Goal: Task Accomplishment & Management: Manage account settings

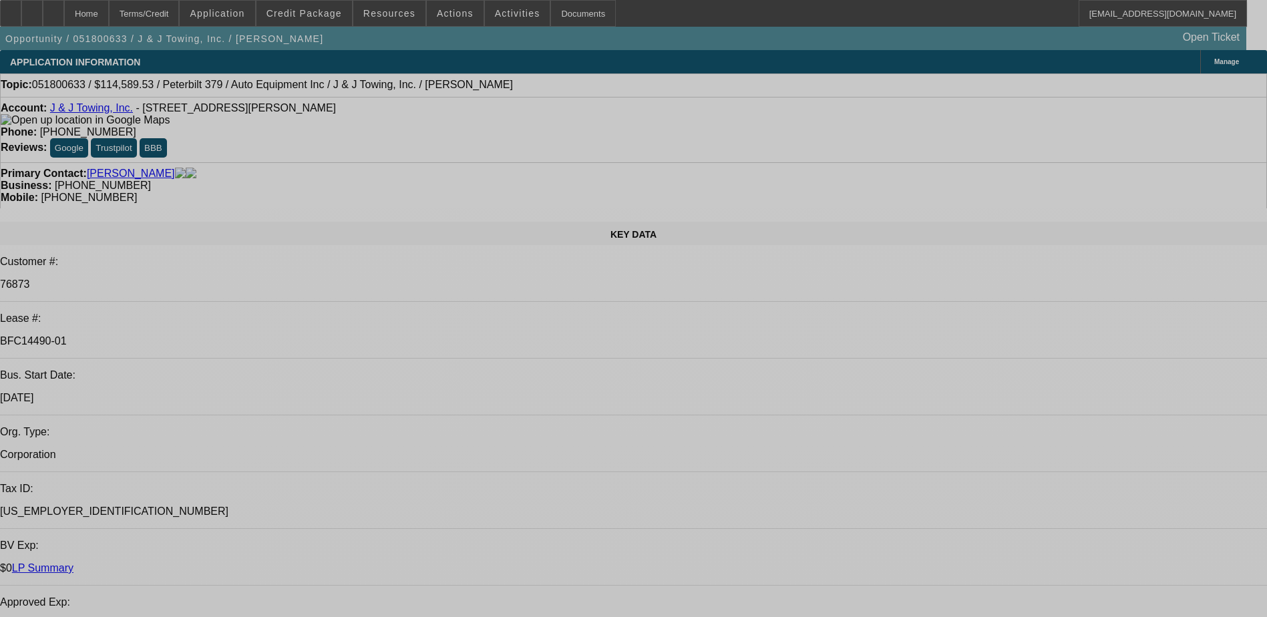
select select "0"
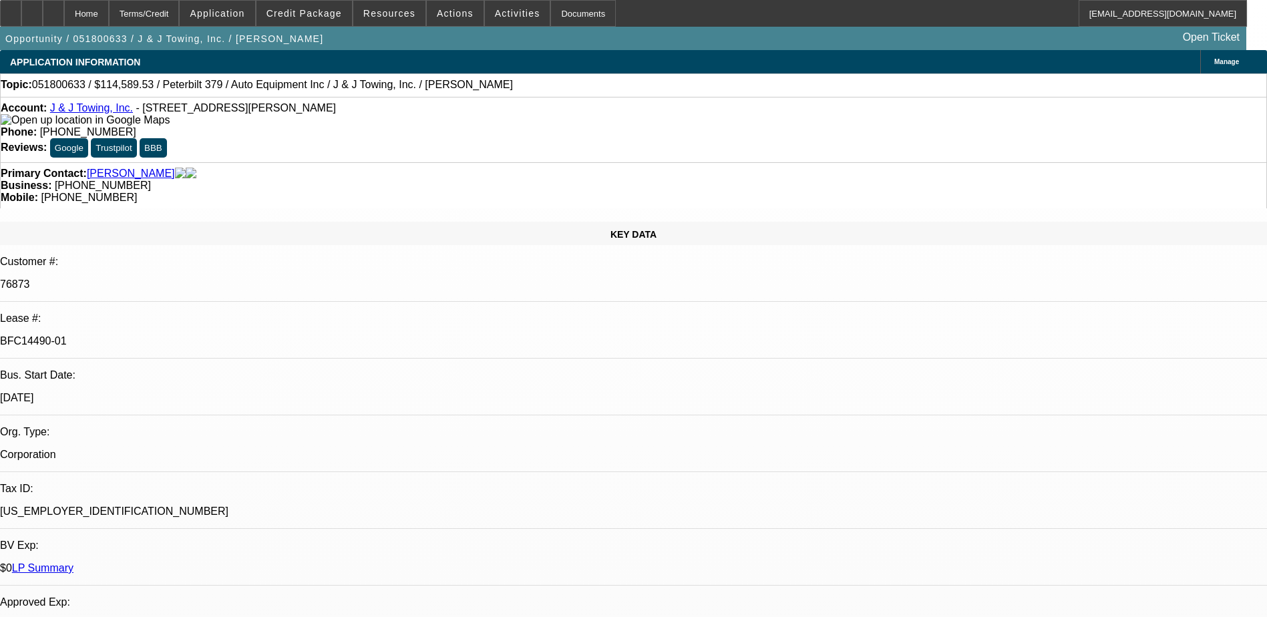
select select "2"
select select "0"
select select "2"
select select "0"
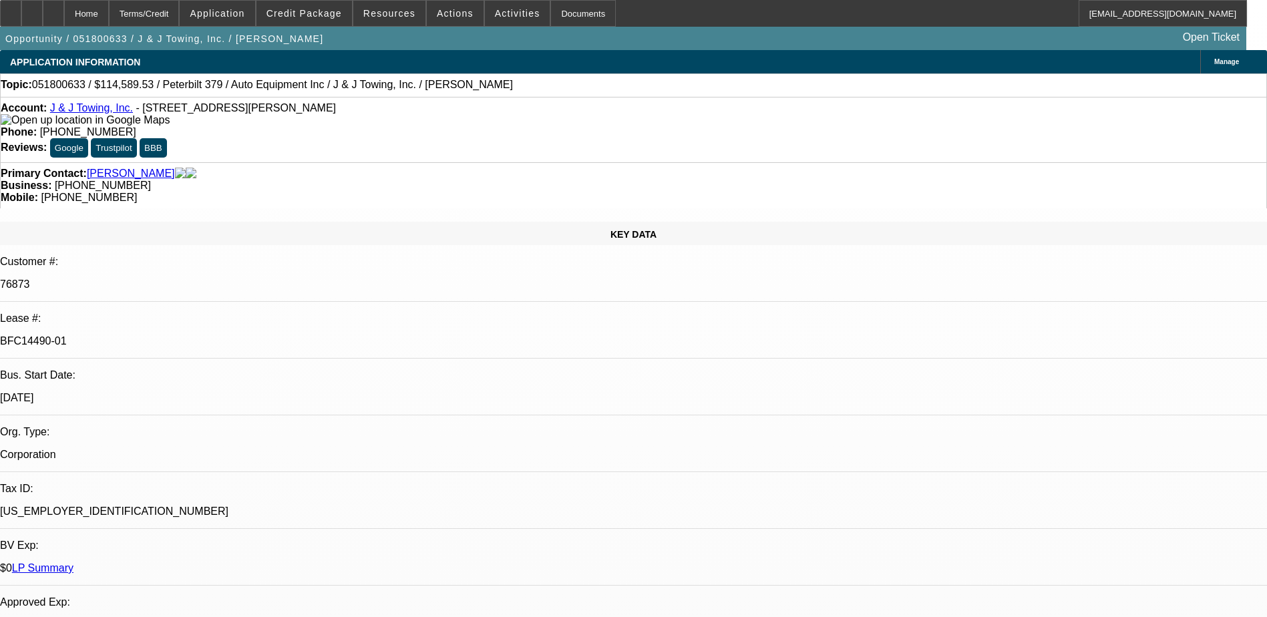
select select "0"
select select "2"
select select "0"
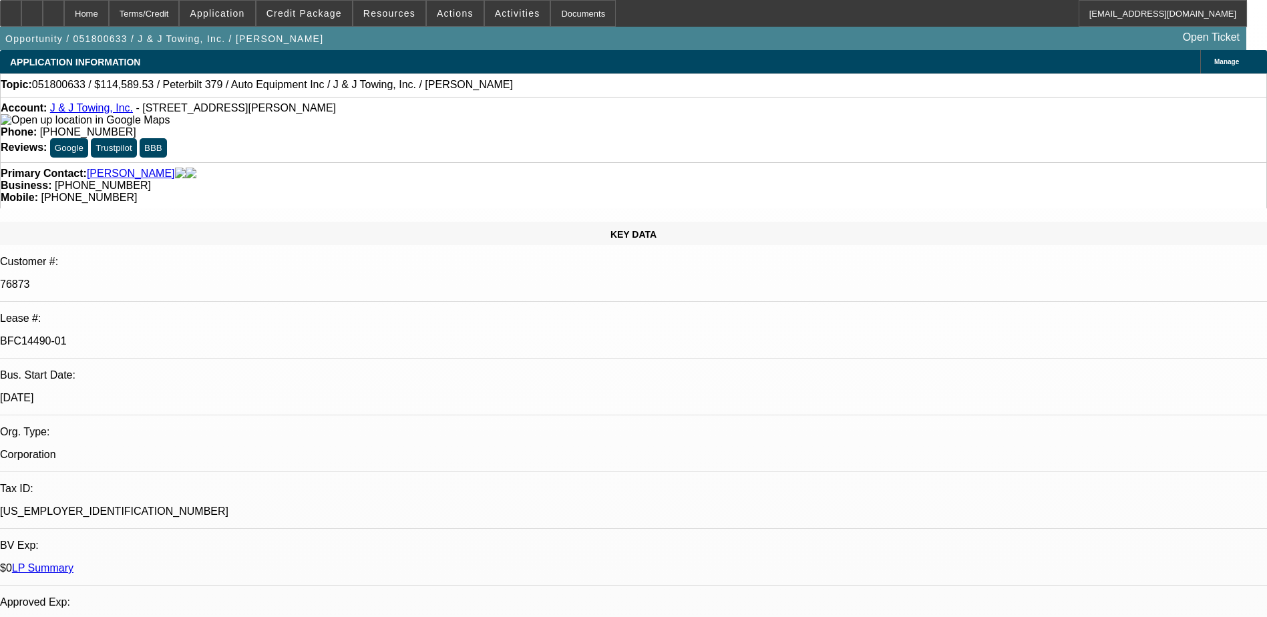
select select "0"
select select "1"
select select "2"
select select "6"
select select "1"
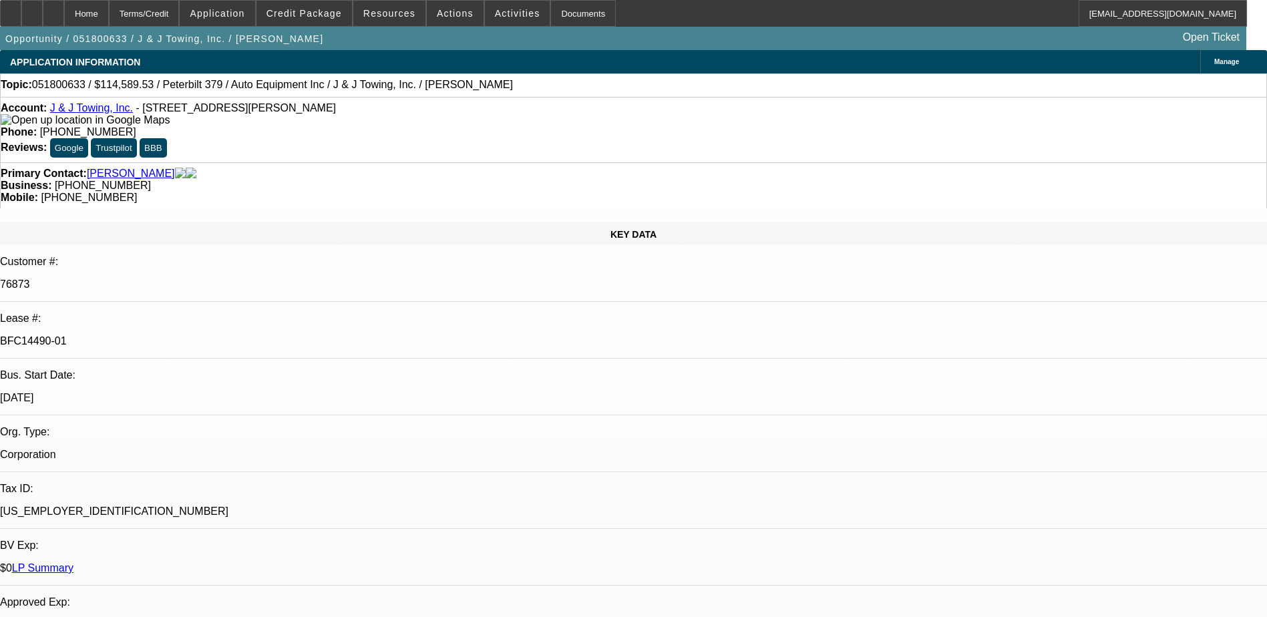
select select "2"
select select "6"
select select "1"
select select "2"
select select "6"
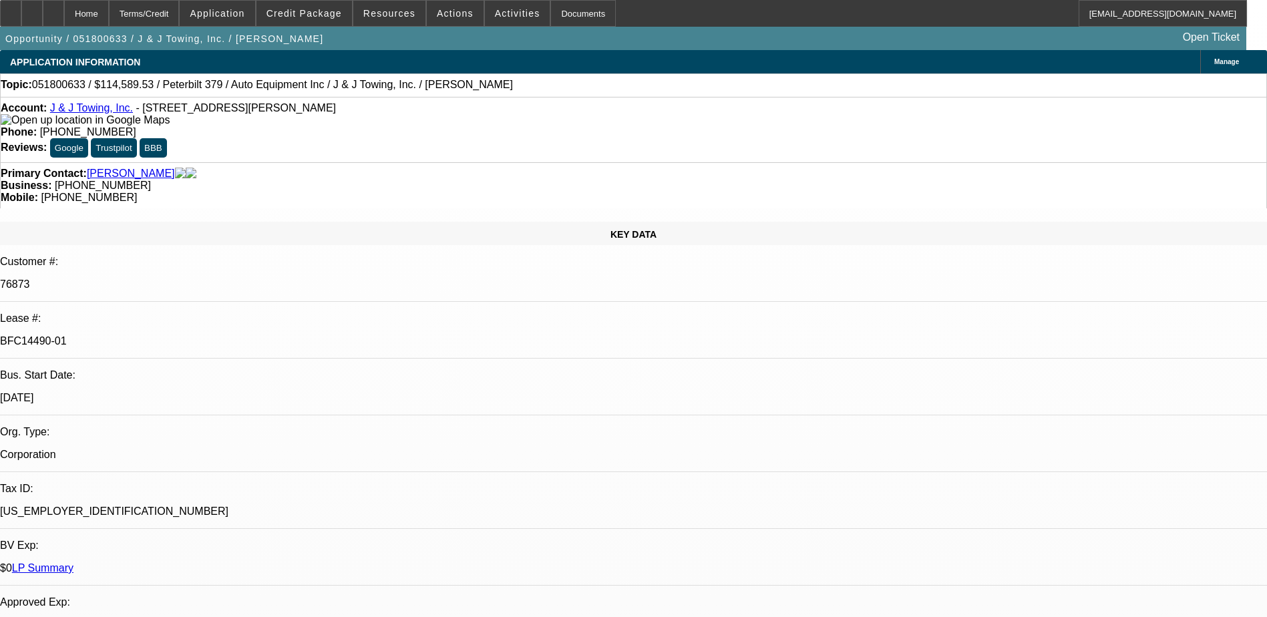
select select "1"
select select "6"
select select "0"
select select "2"
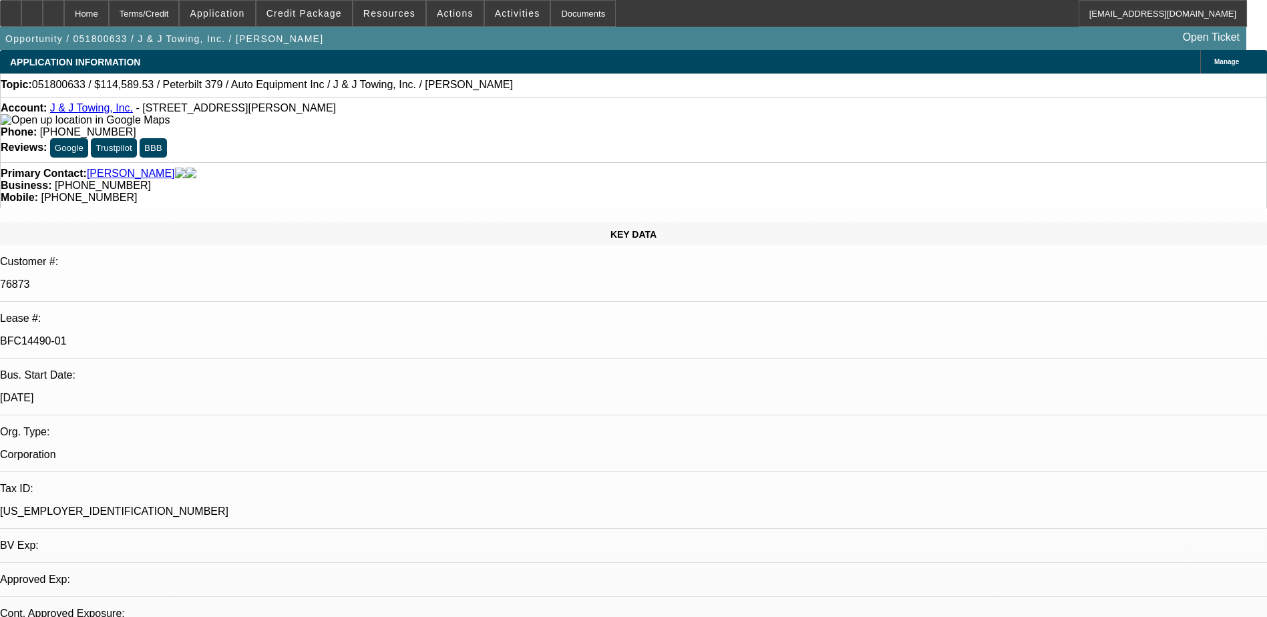
select select "2"
select select "0"
select select "6"
select select "0"
select select "2"
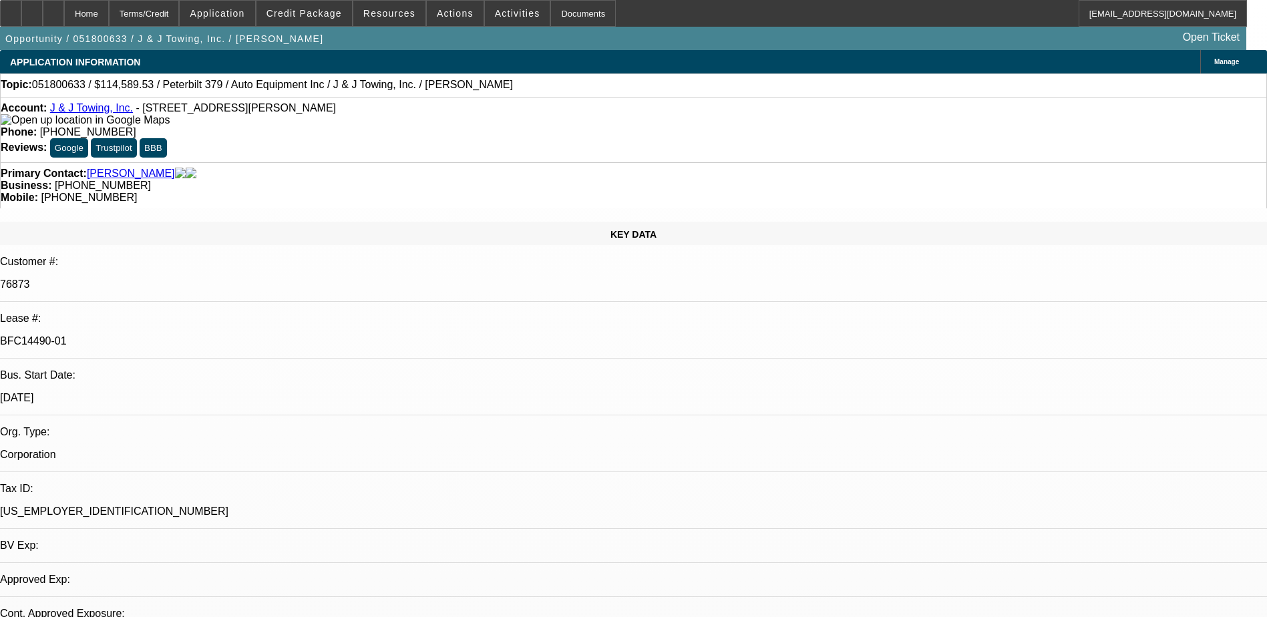
select select "2"
select select "0"
select select "6"
select select "0"
select select "2"
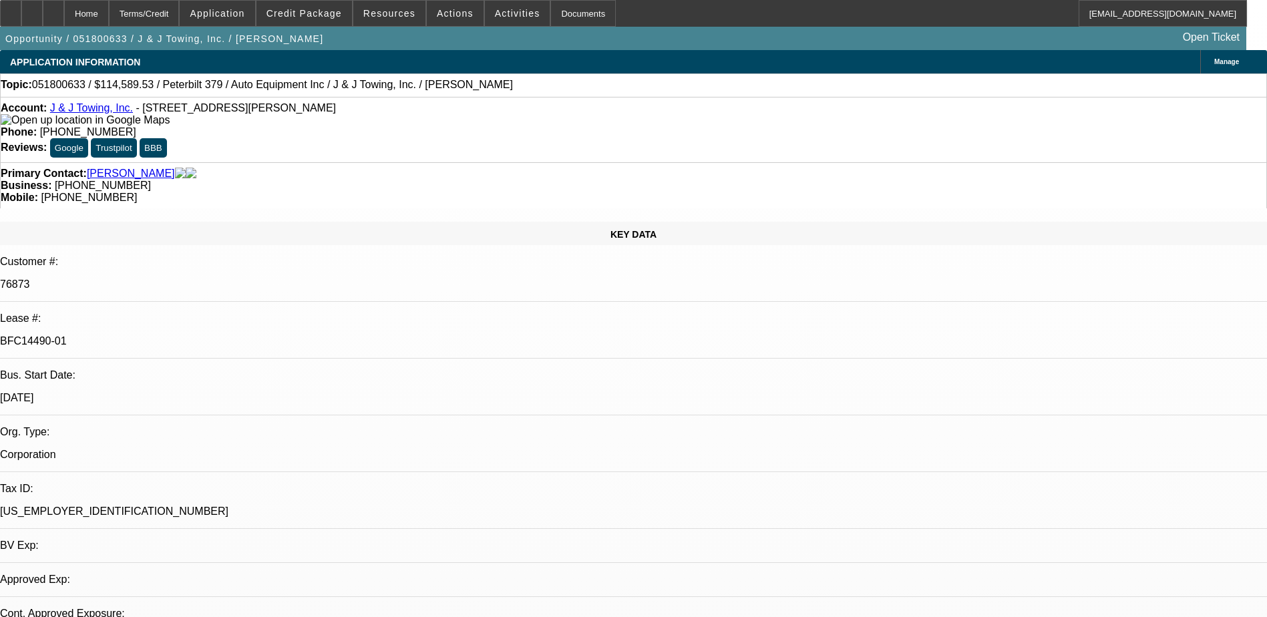
select select "2"
select select "0"
select select "6"
select select "0"
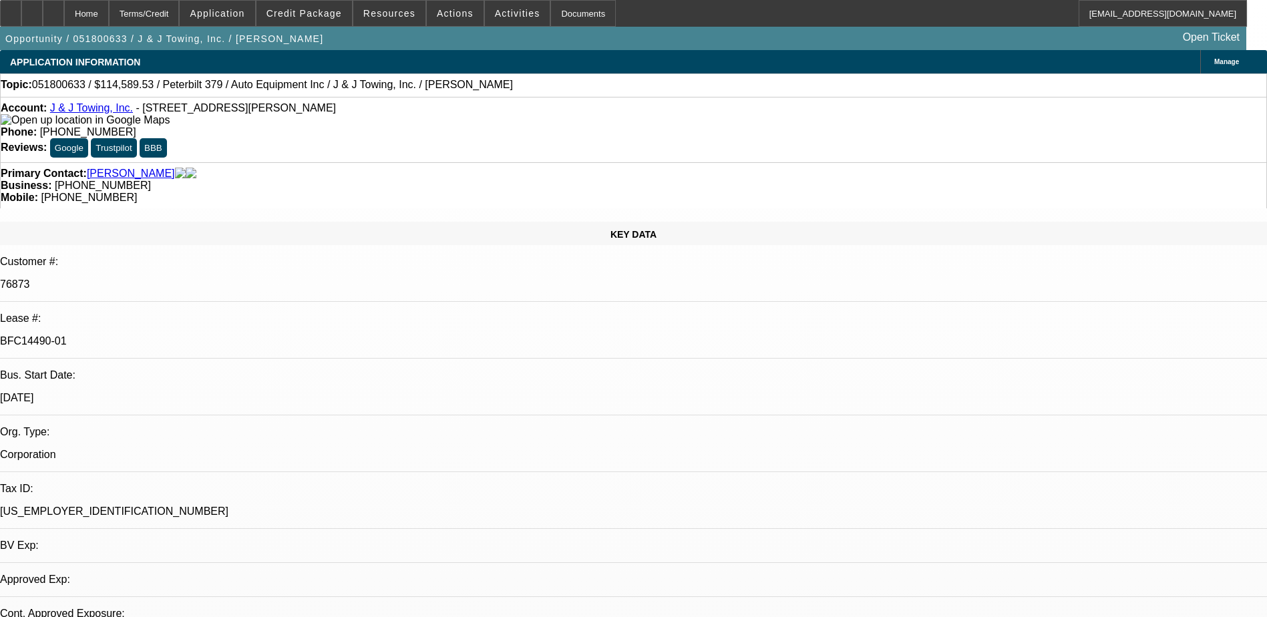
select select "0"
select select "6"
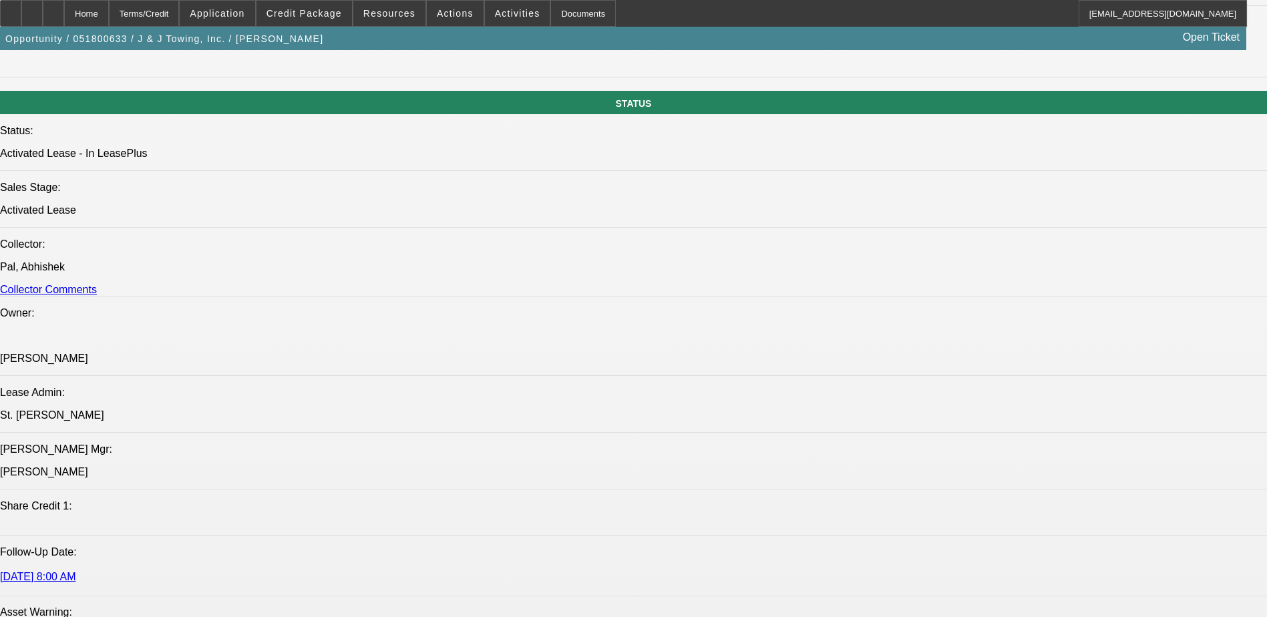
scroll to position [1335, 0]
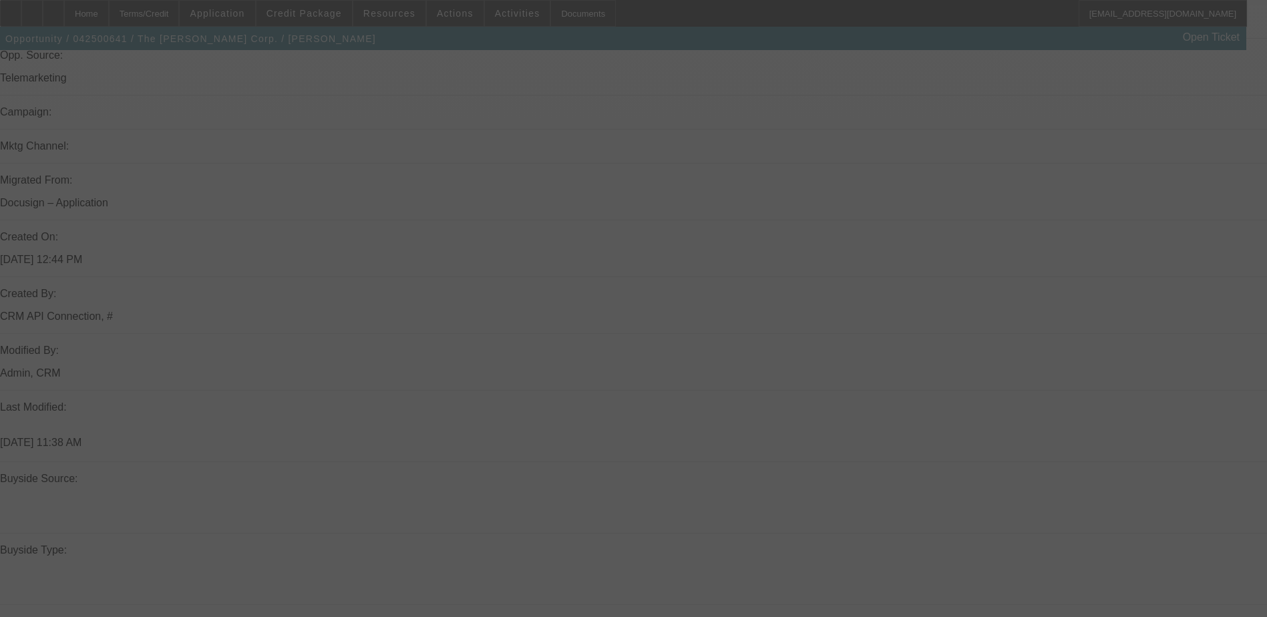
scroll to position [1176, 0]
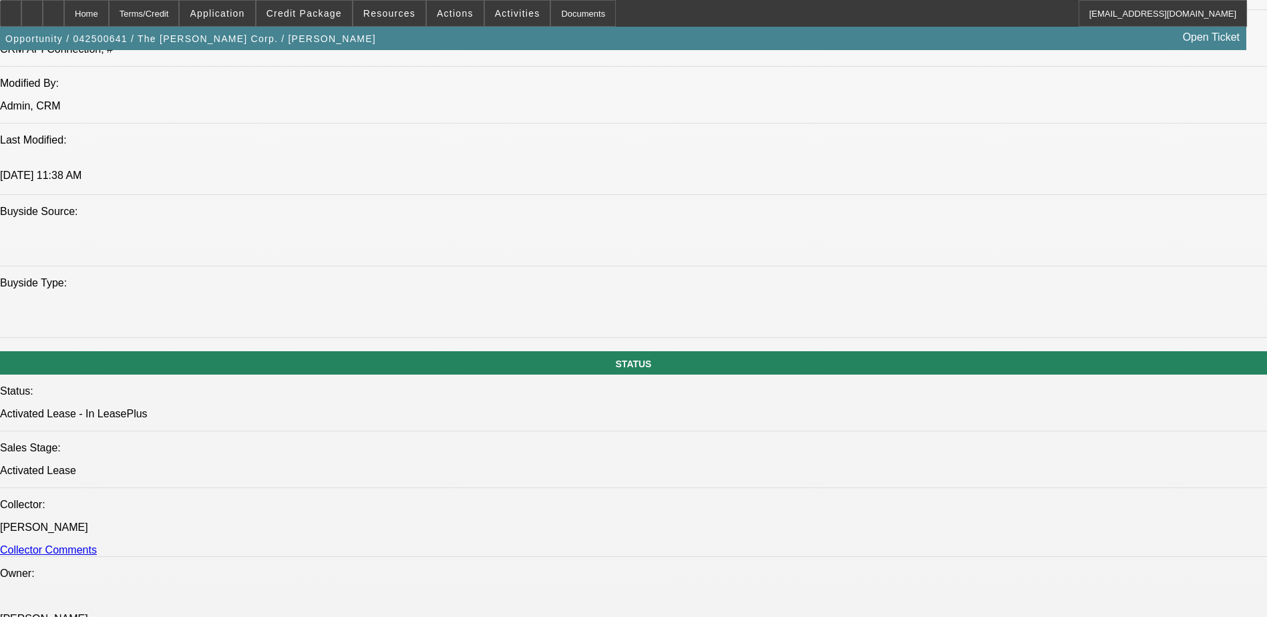
select select "0"
select select "0.1"
select select "0"
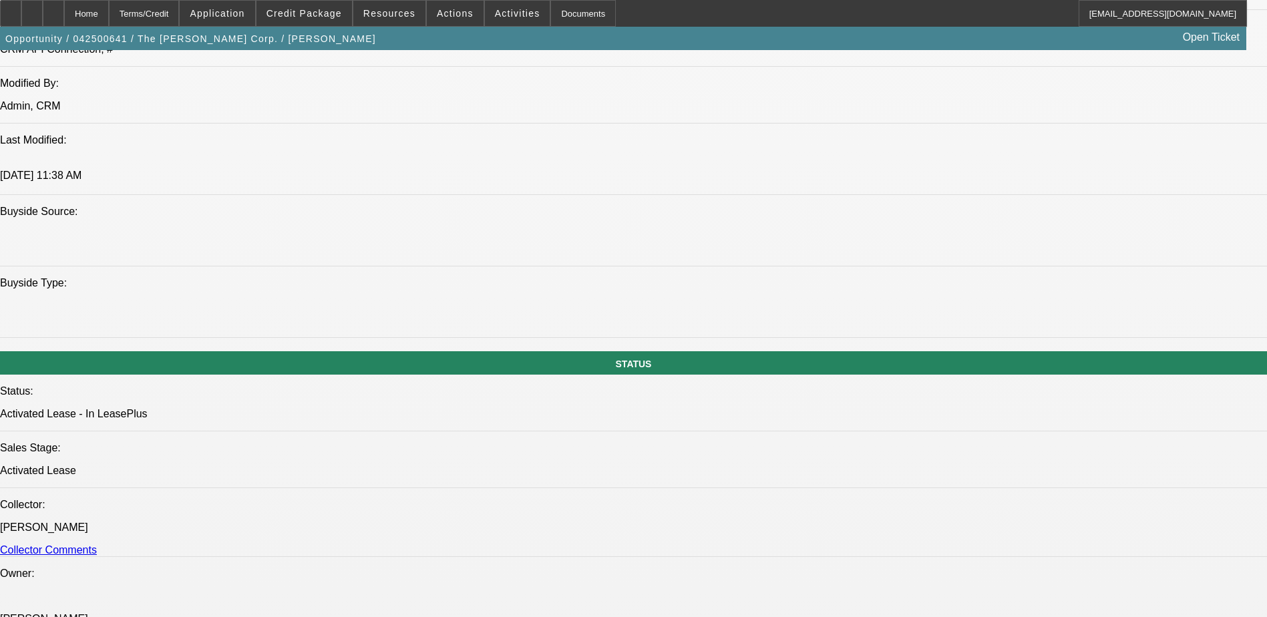
select select "0.1"
select select "0"
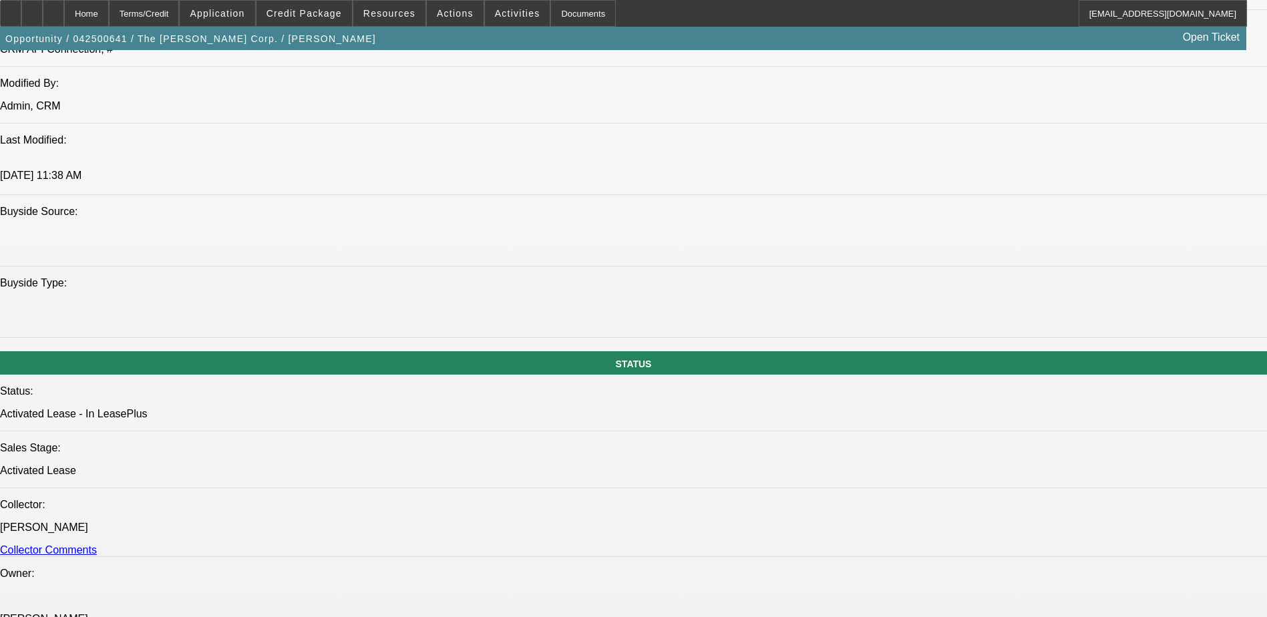
select select "0"
select select "0.1"
select select "1"
select select "4"
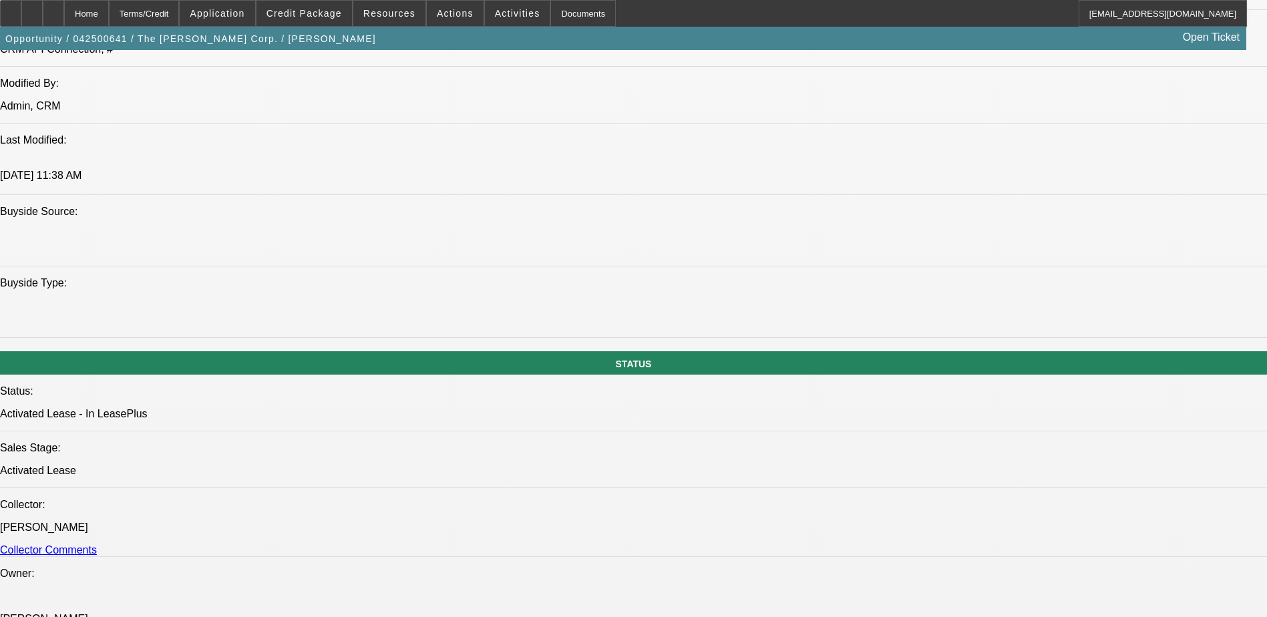
select select "1"
select select "4"
select select "1"
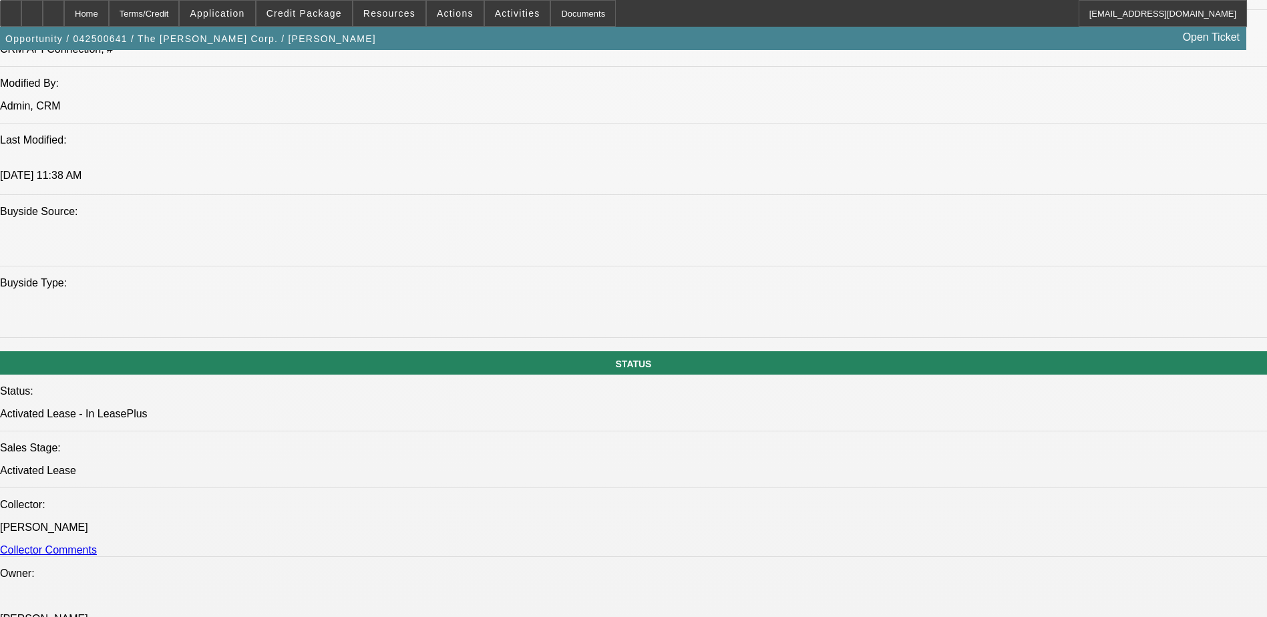
select select "6"
select select "1"
select select "4"
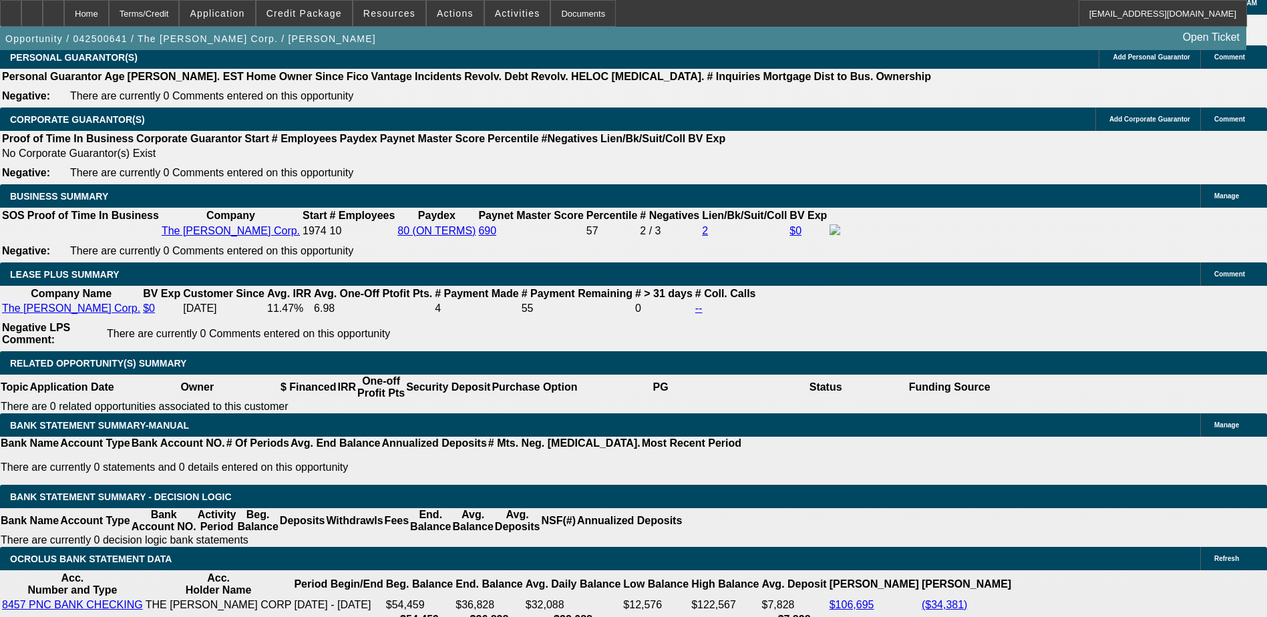
scroll to position [2223, 0]
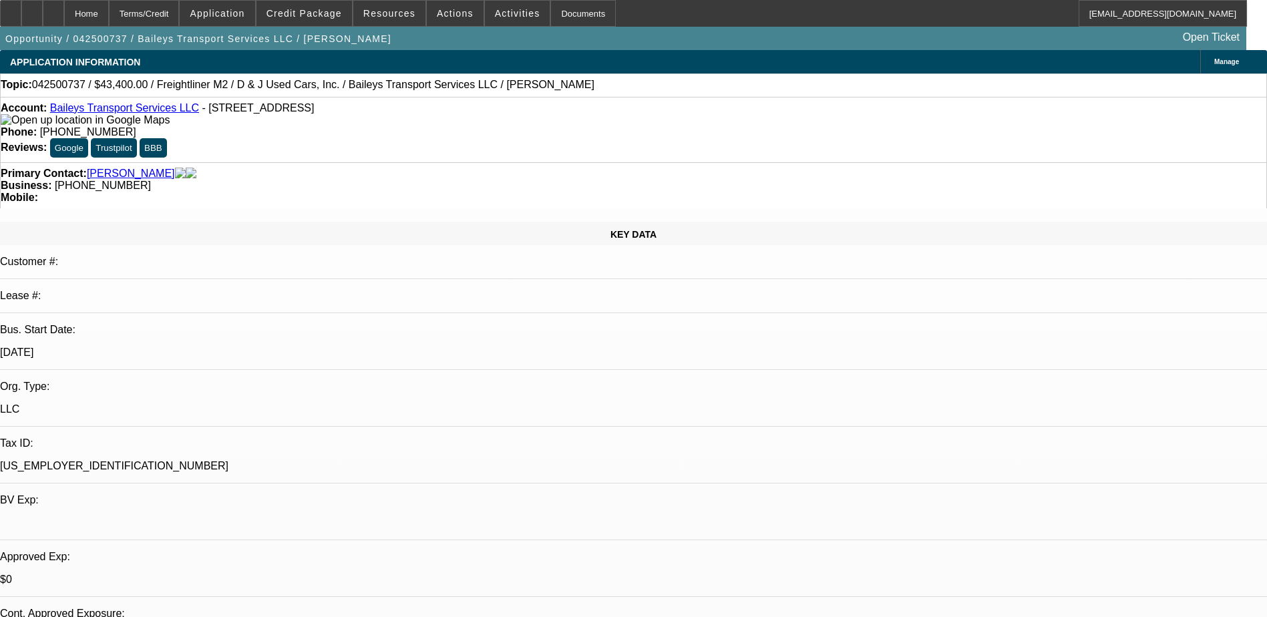
select select "0"
select select "2"
select select "0"
select select "2"
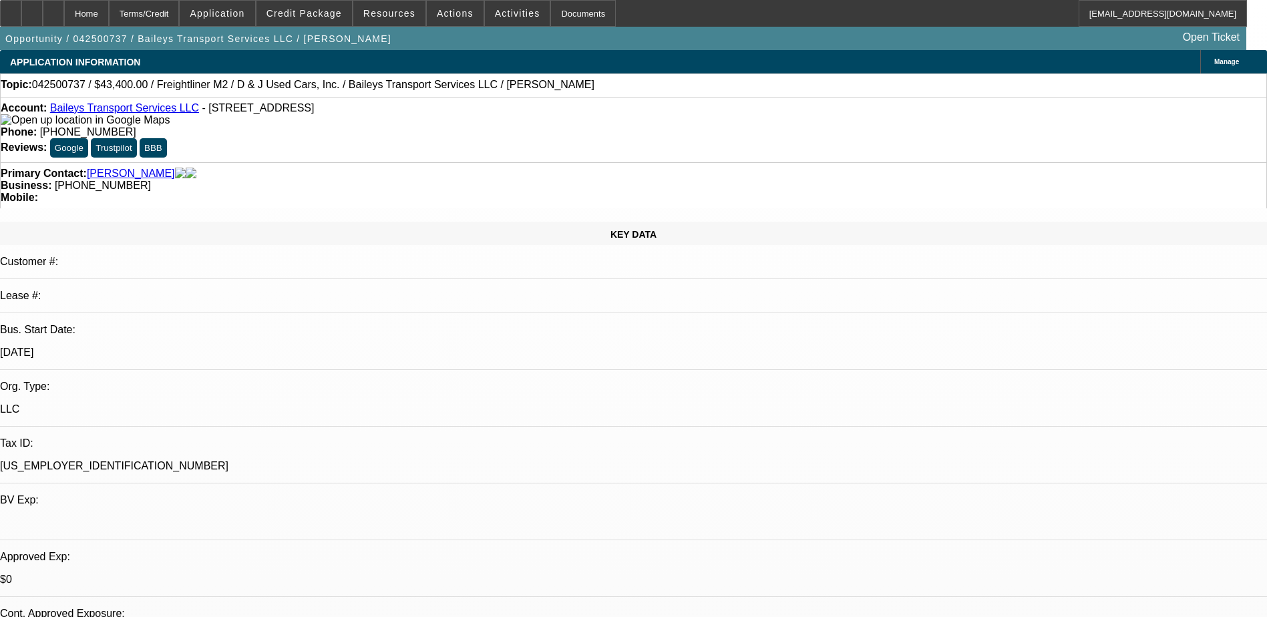
select select "0"
select select "2"
select select "0"
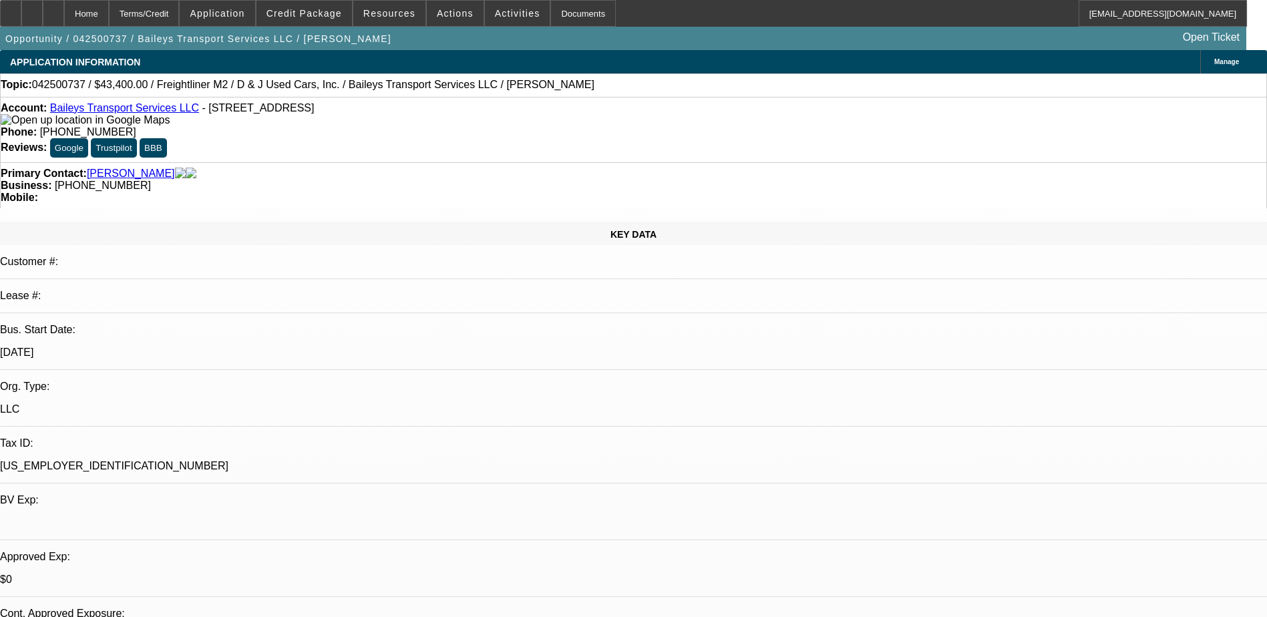
select select "2"
select select "0"
select select "1"
select select "2"
select select "6"
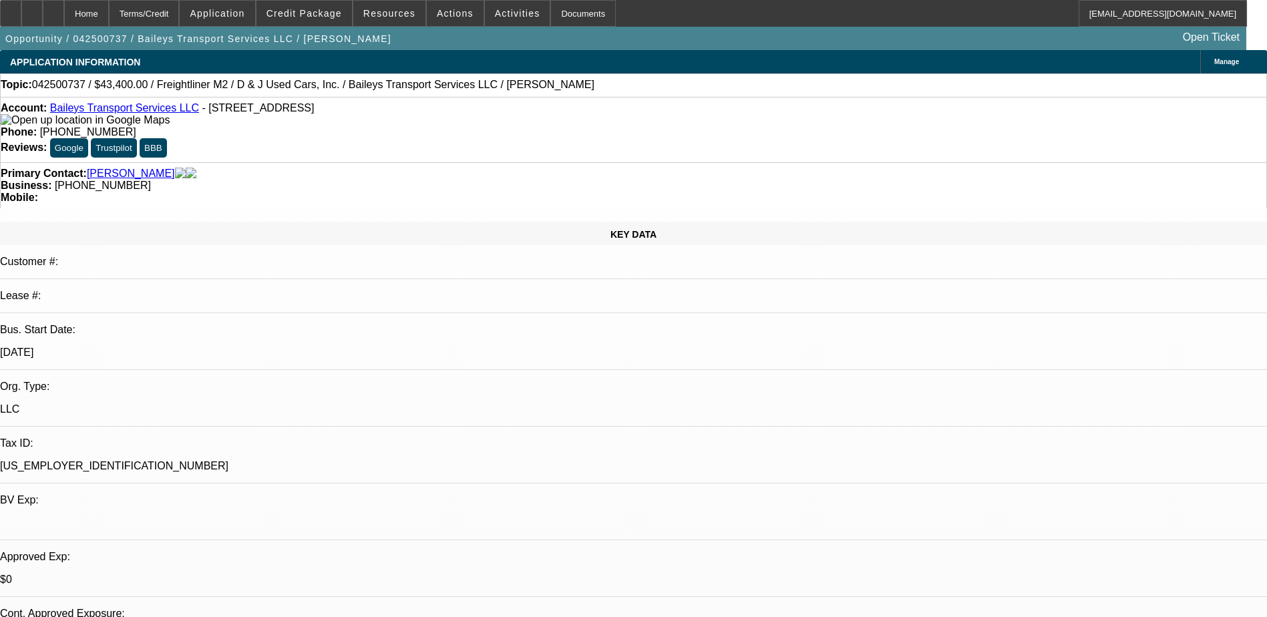
select select "1"
select select "2"
select select "6"
select select "1"
select select "2"
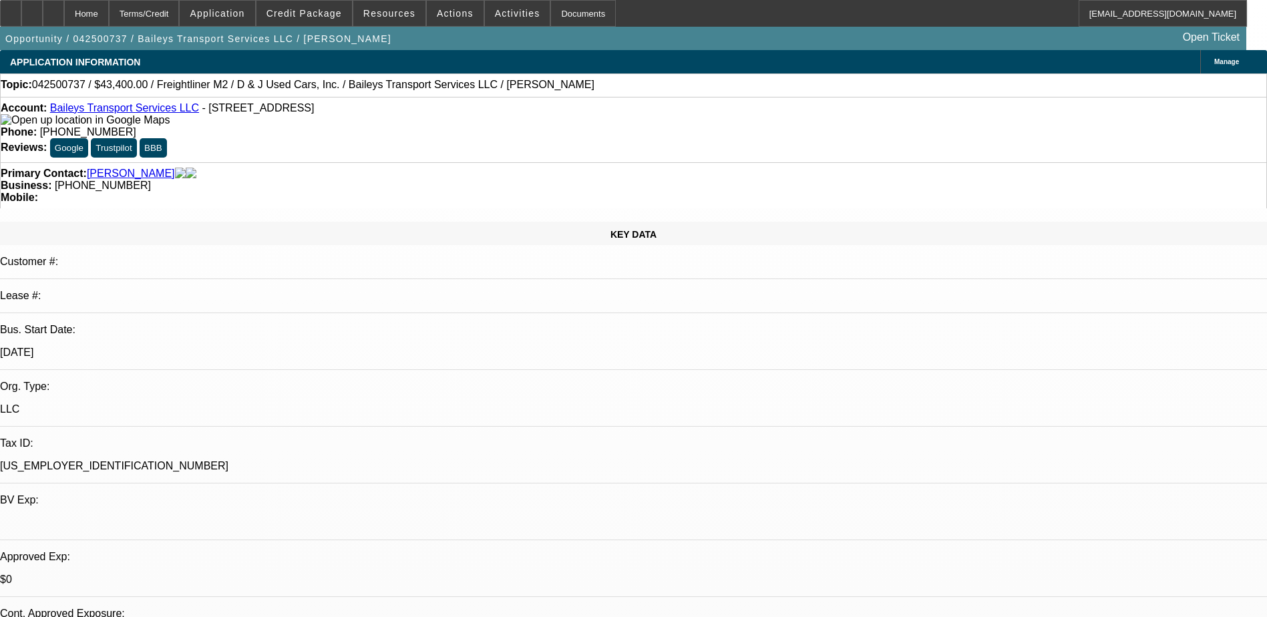
select select "6"
select select "1"
select select "2"
select select "6"
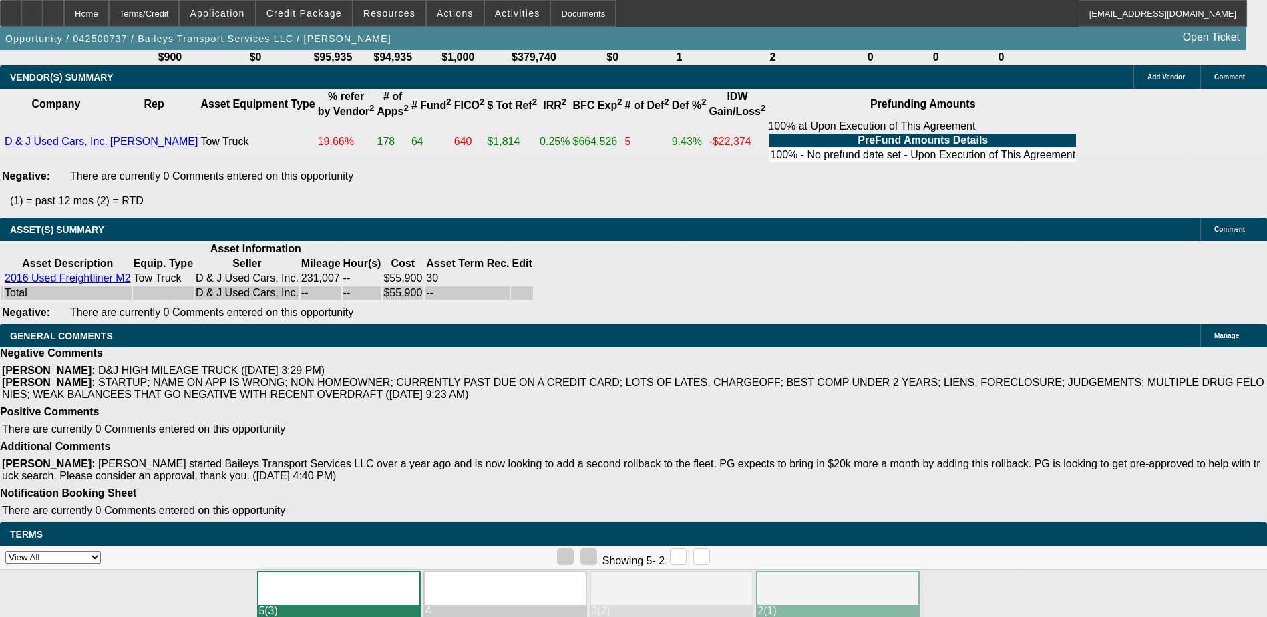
scroll to position [1091, 0]
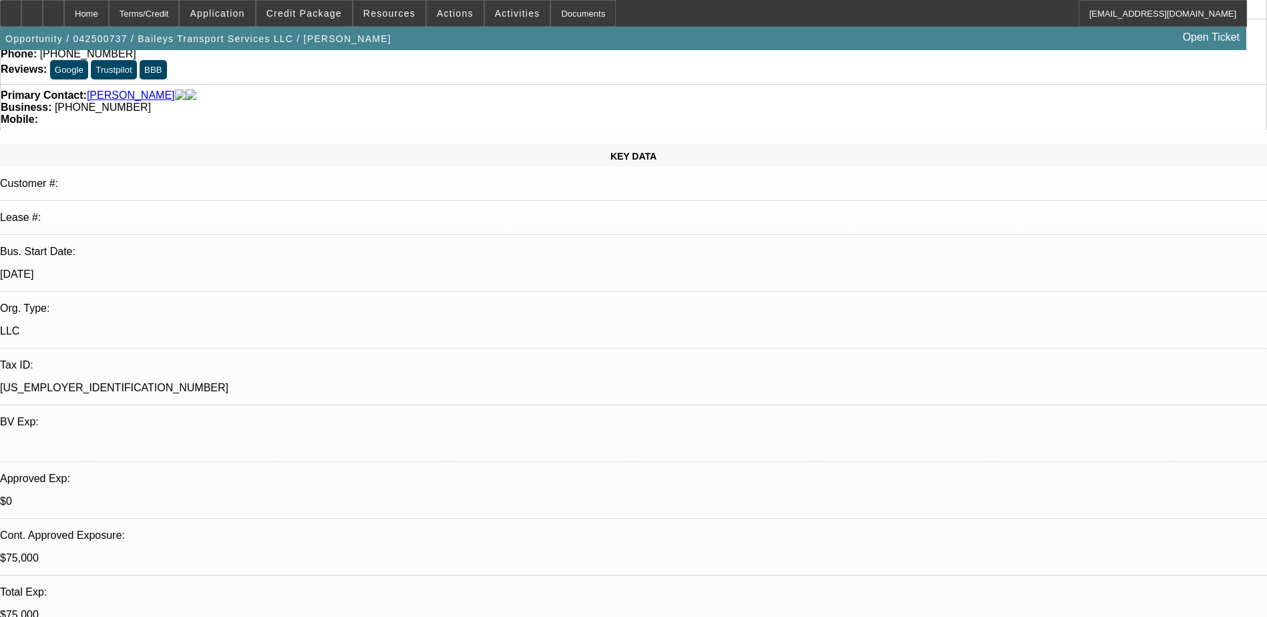
scroll to position [0, 0]
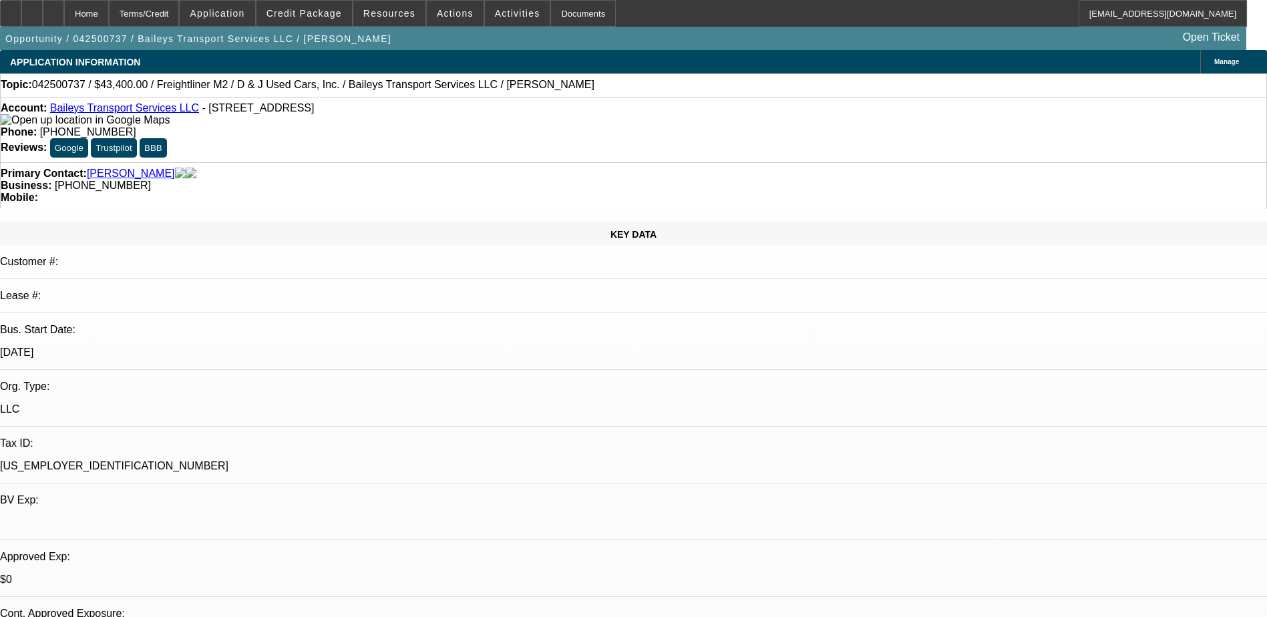
click at [163, 118] on div "Account: Baileys Transport Services LLC - 1915 County Road, South Point, OH 456…" at bounding box center [633, 114] width 1265 height 24
click at [158, 113] on link "Baileys Transport Services LLC" at bounding box center [124, 107] width 149 height 11
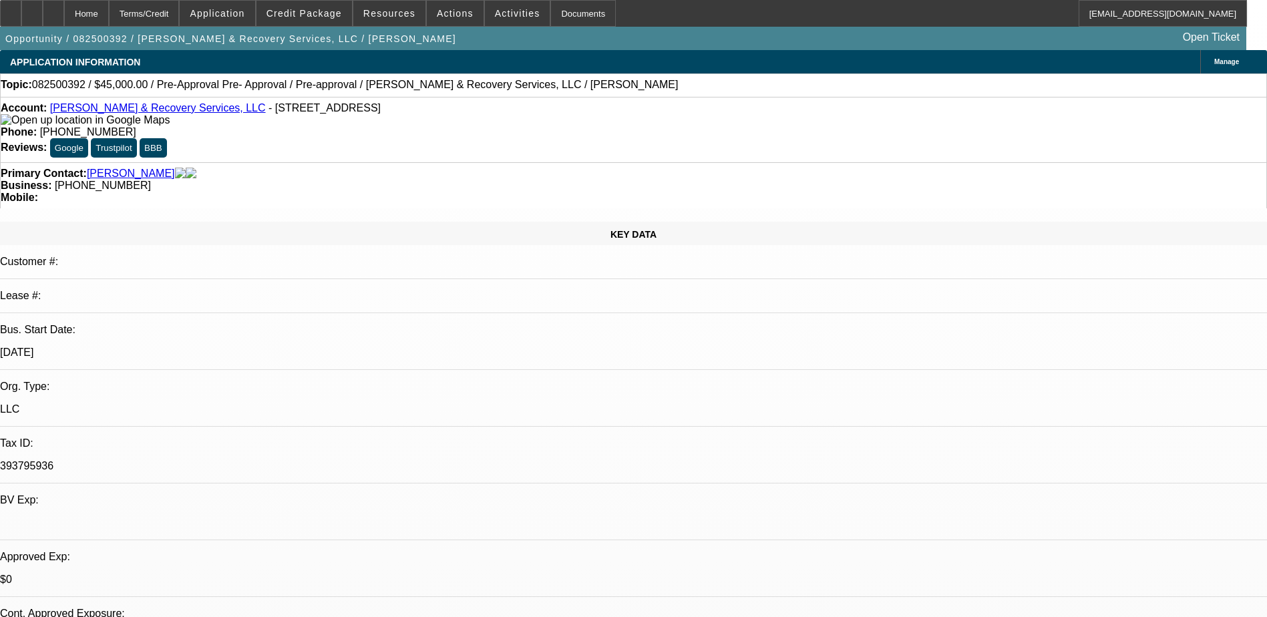
select select "0"
select select "0.1"
select select "0"
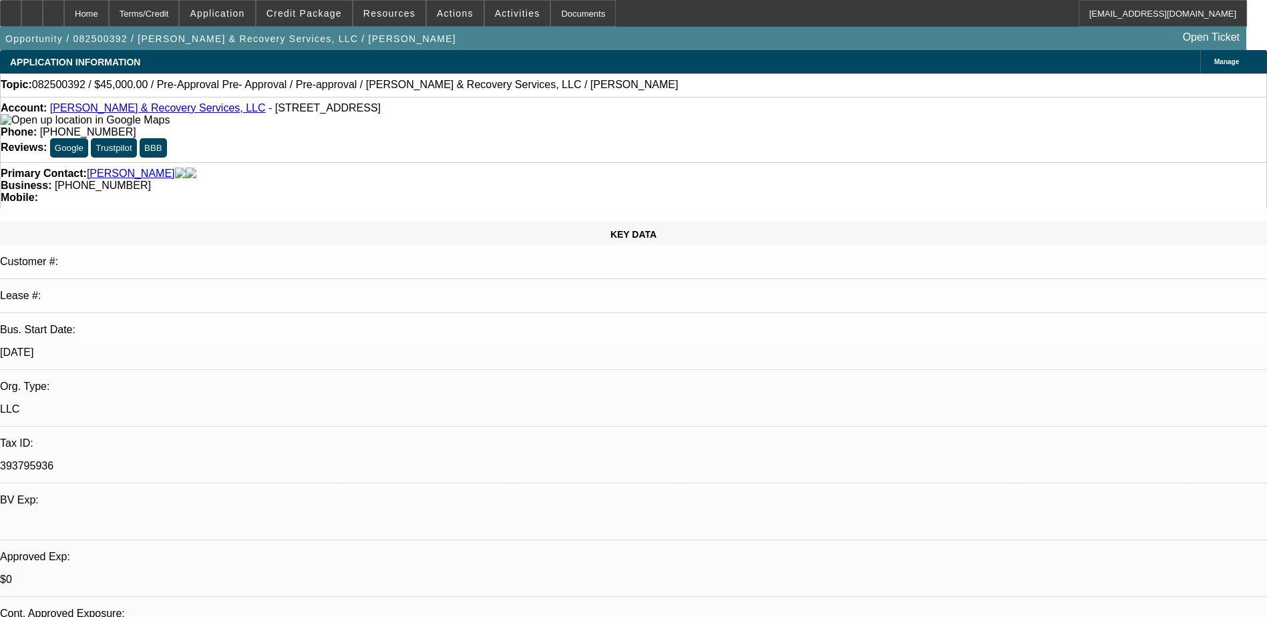
select select "0.1"
select select "2"
select select "0.1"
select select "0"
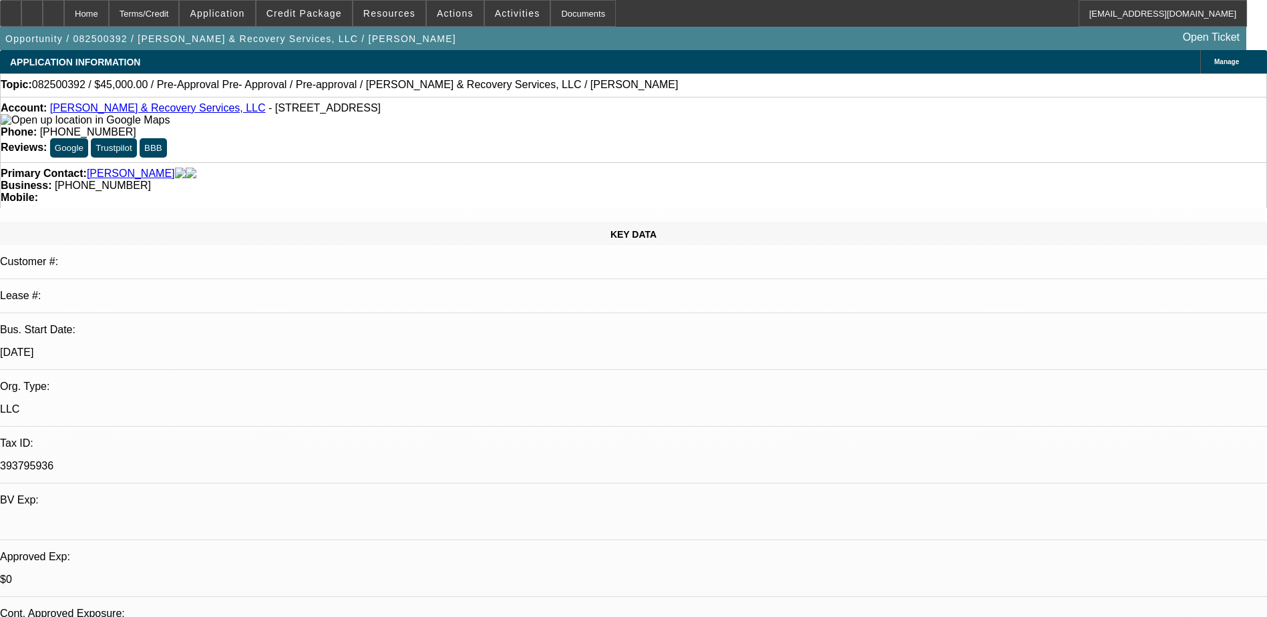
select select "0"
select select "0.1"
select select "1"
select select "4"
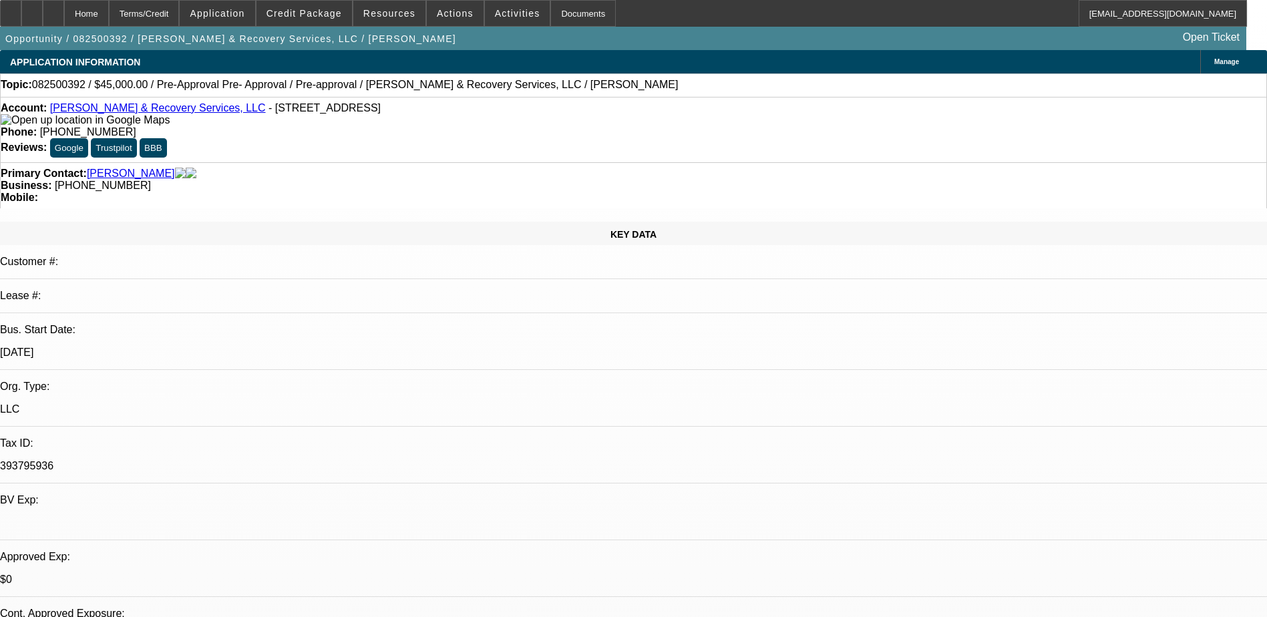
select select "1"
select select "4"
select select "1"
select select "2"
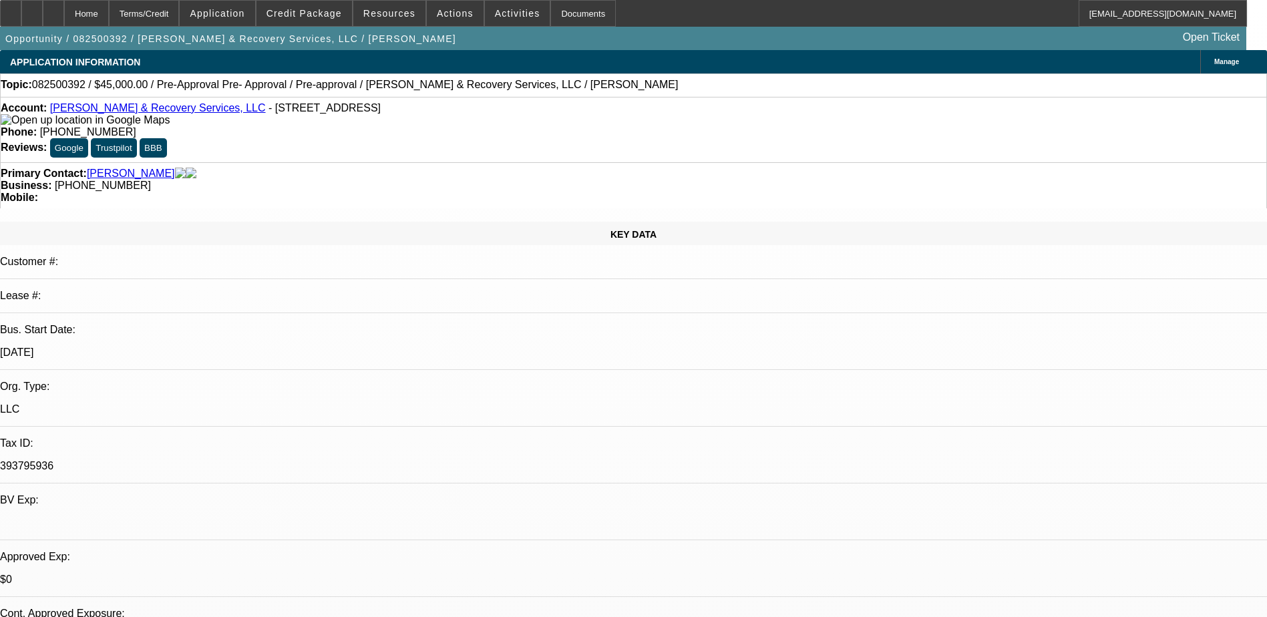
select select "4"
select select "1"
select select "4"
click at [162, 112] on link "Lil Joe Towing & Recovery Services, LLC" at bounding box center [158, 107] width 216 height 11
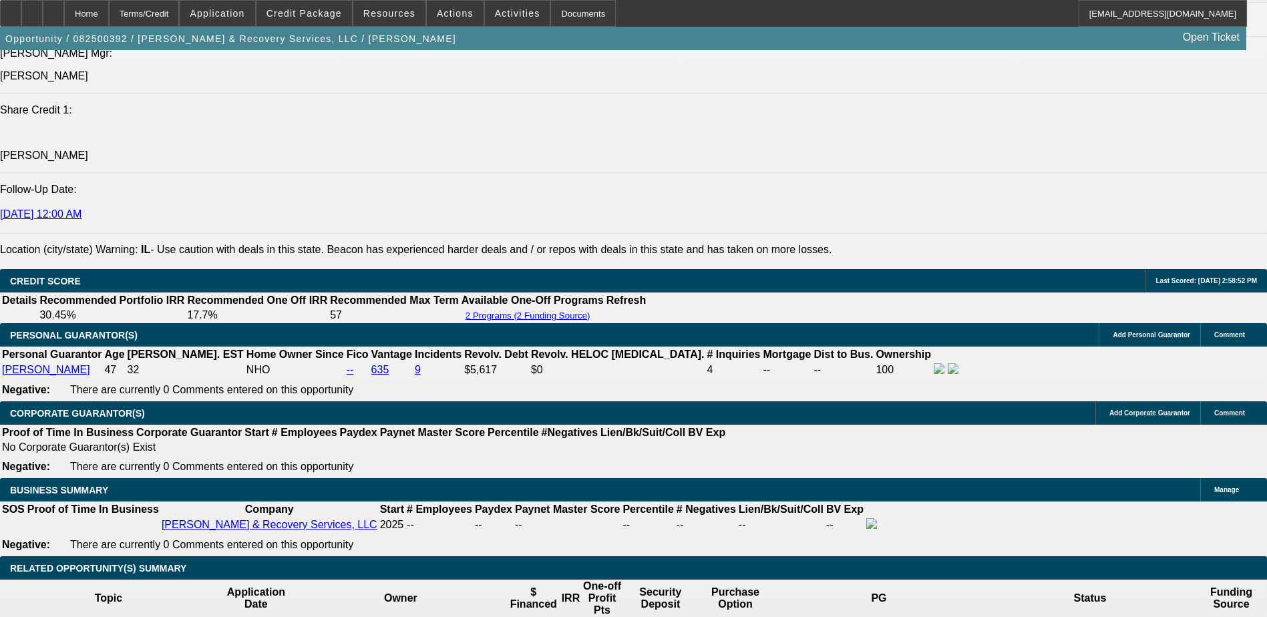
scroll to position [662, 0]
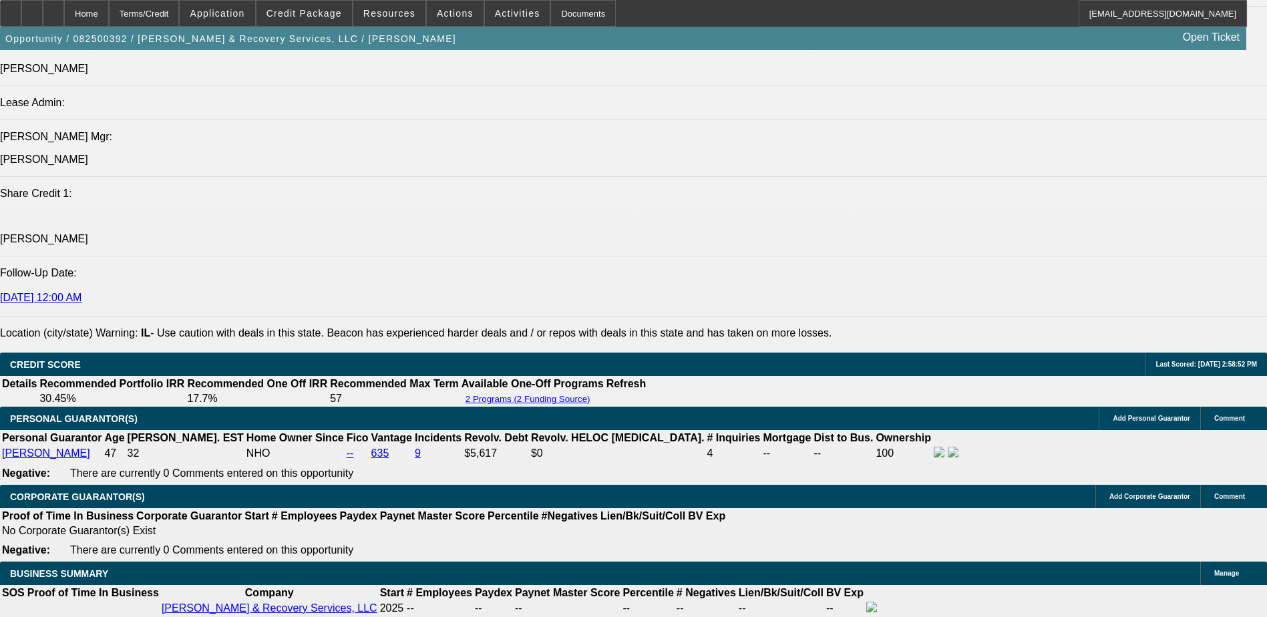
scroll to position [1736, 0]
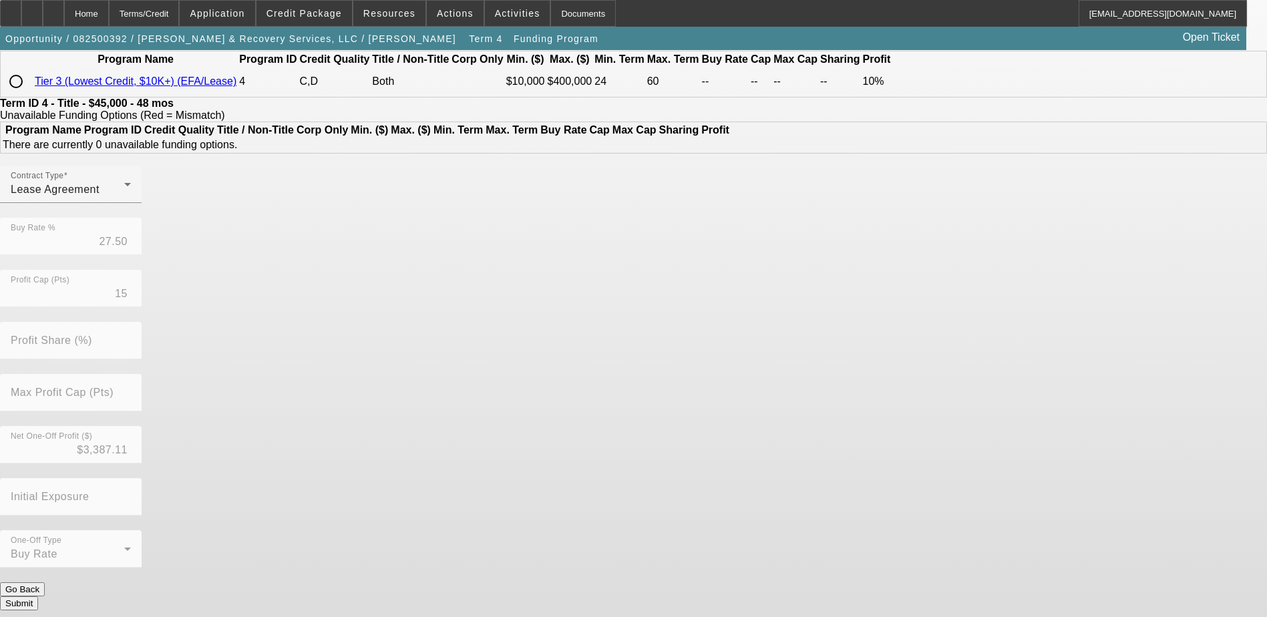
scroll to position [60, 0]
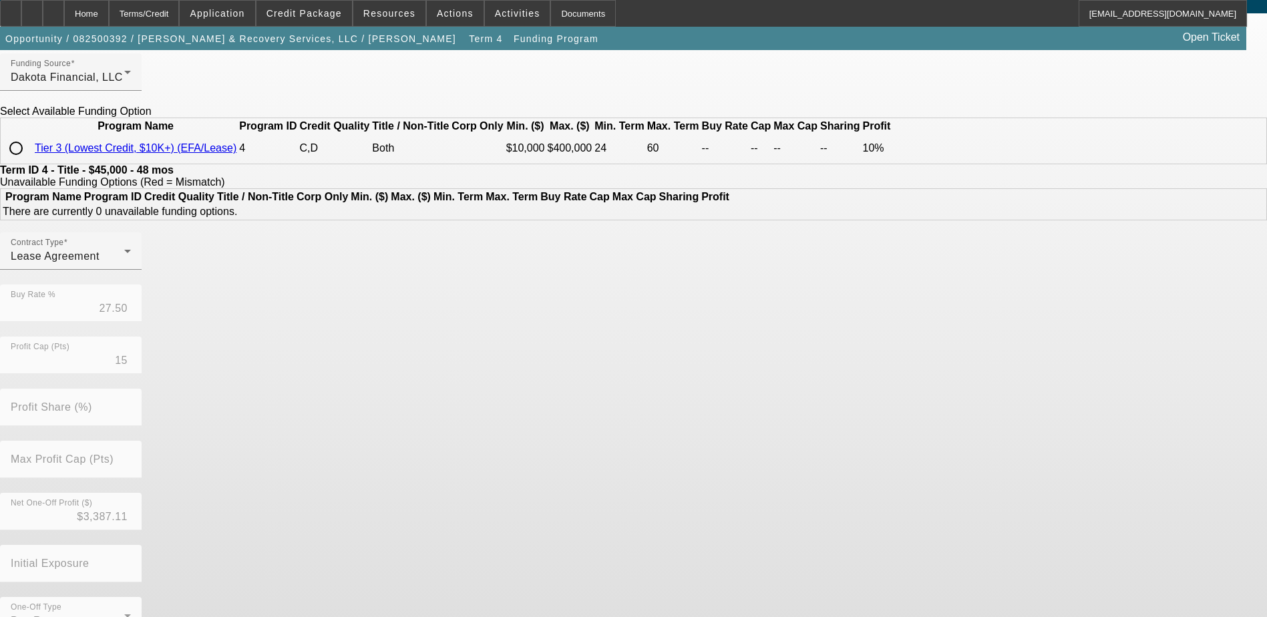
click at [29, 162] on input "radio" at bounding box center [16, 148] width 27 height 27
radio input "true"
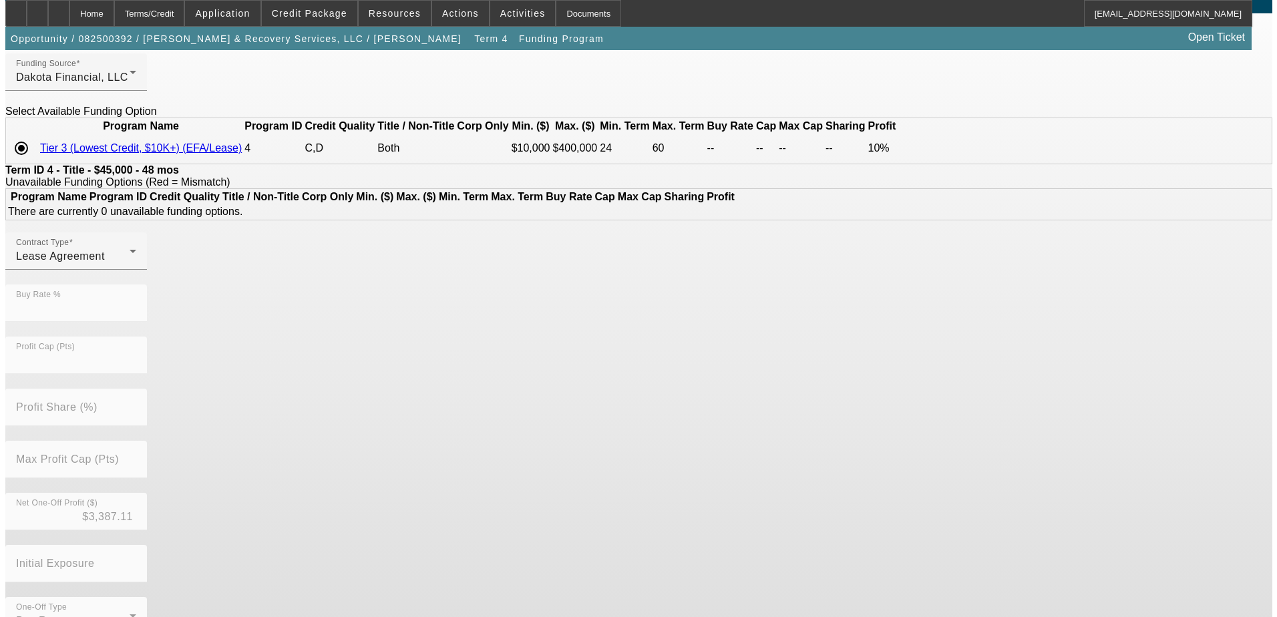
scroll to position [0, 0]
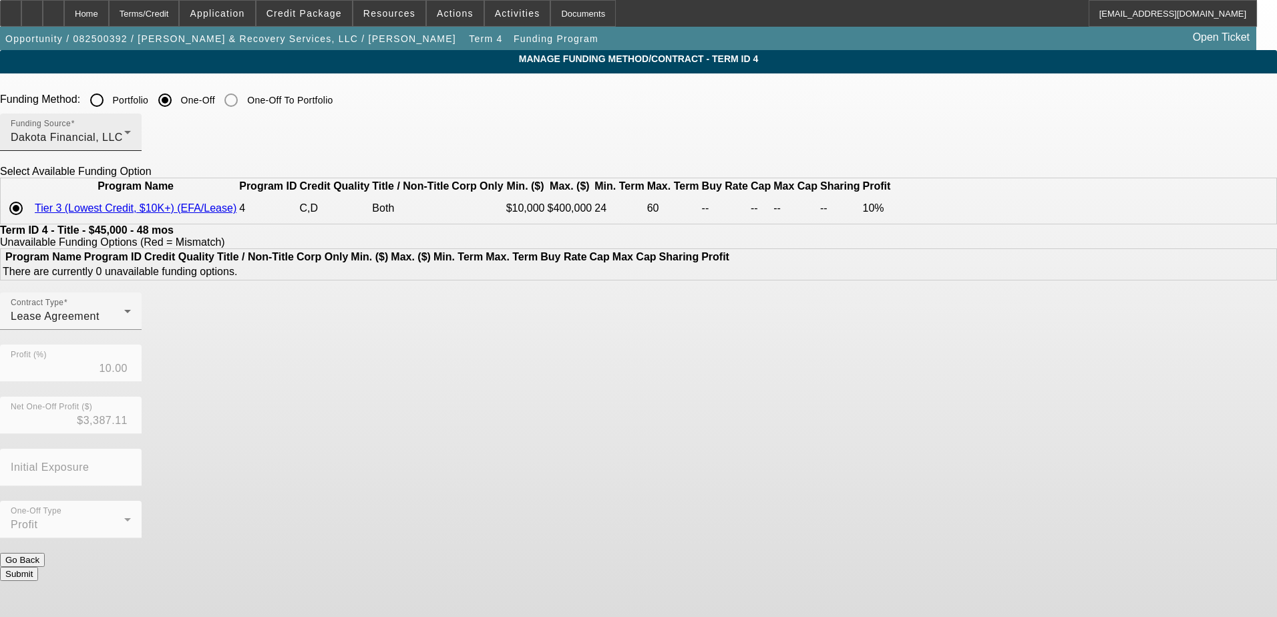
click at [124, 141] on div "Dakota Financial, LLC" at bounding box center [68, 138] width 114 height 16
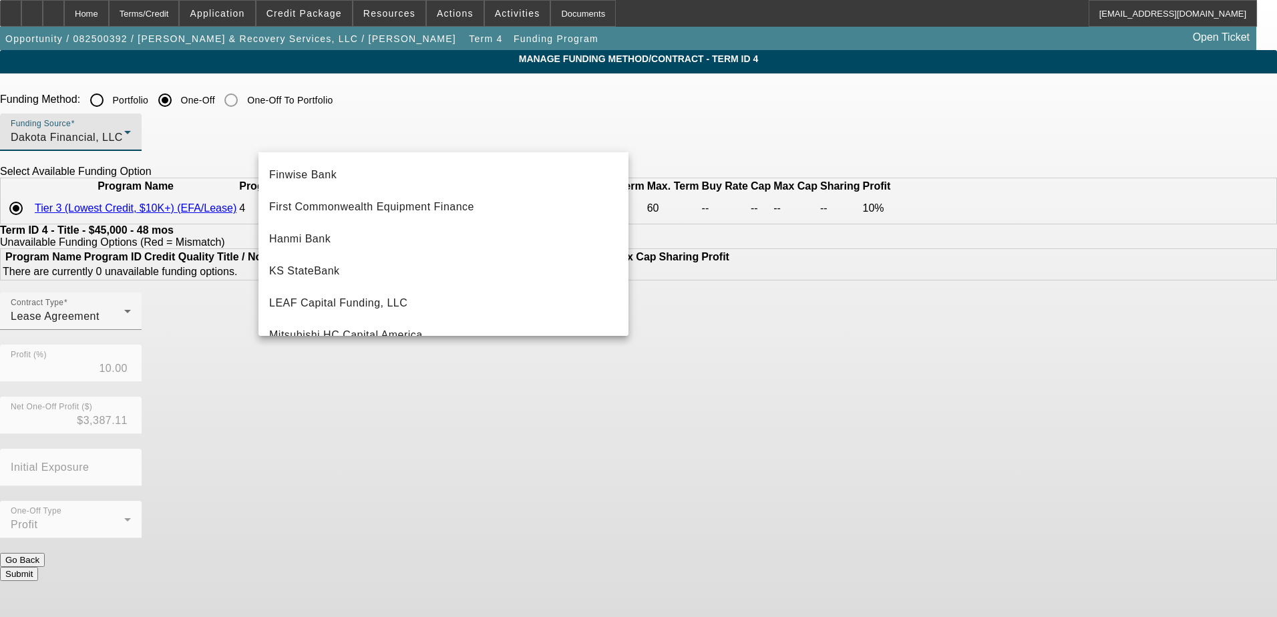
scroll to position [45, 0]
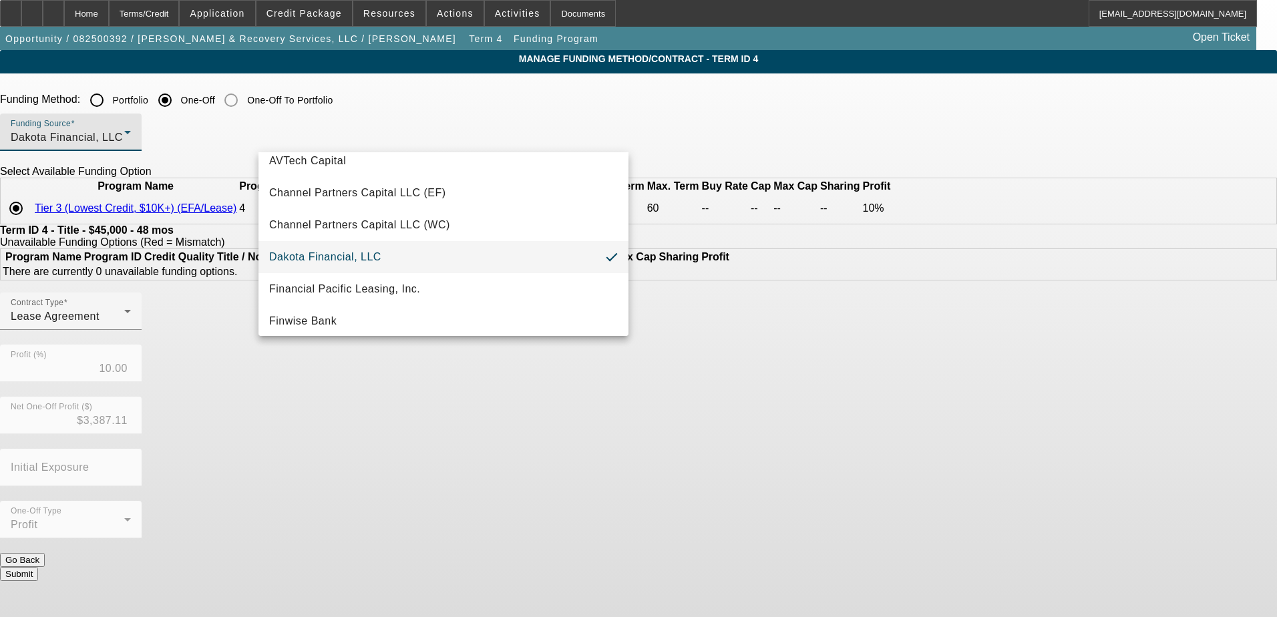
click at [229, 190] on div at bounding box center [638, 308] width 1277 height 617
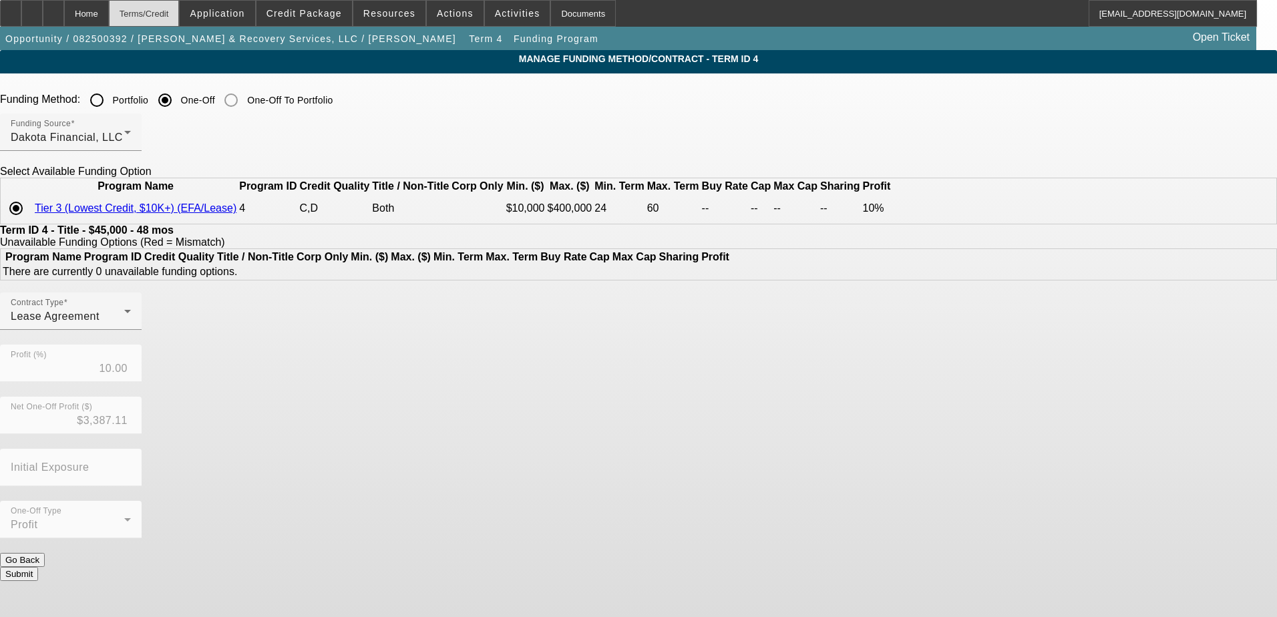
click at [180, 10] on div "Terms/Credit" at bounding box center [144, 13] width 71 height 27
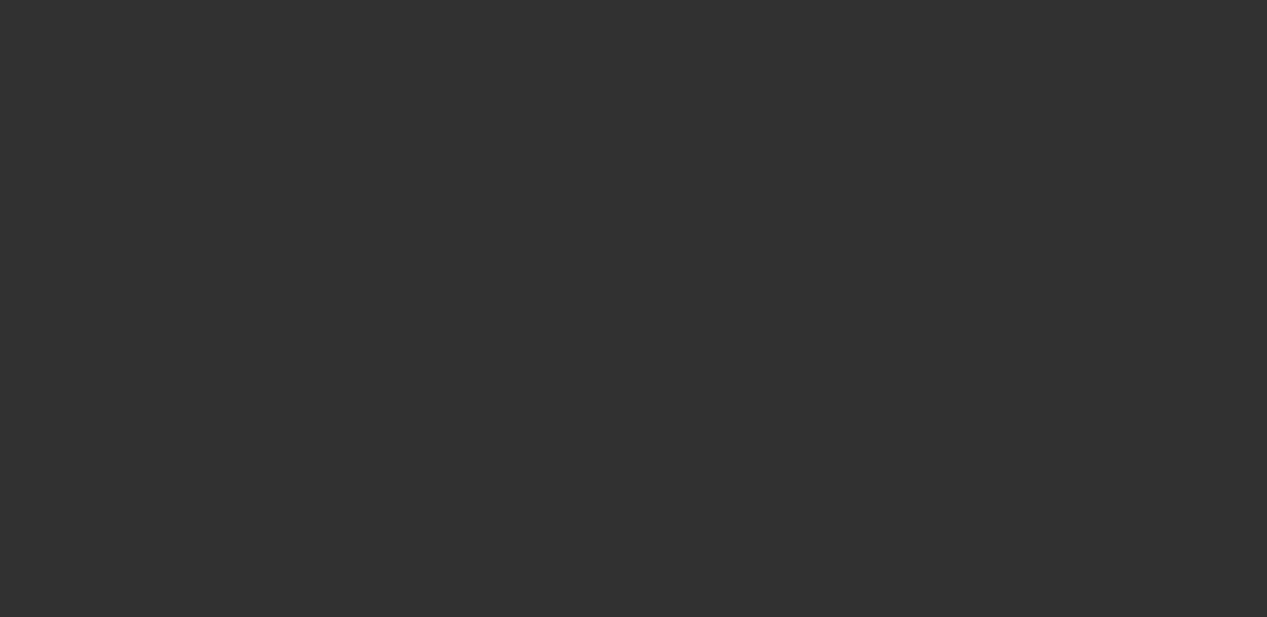
scroll to position [1365, 0]
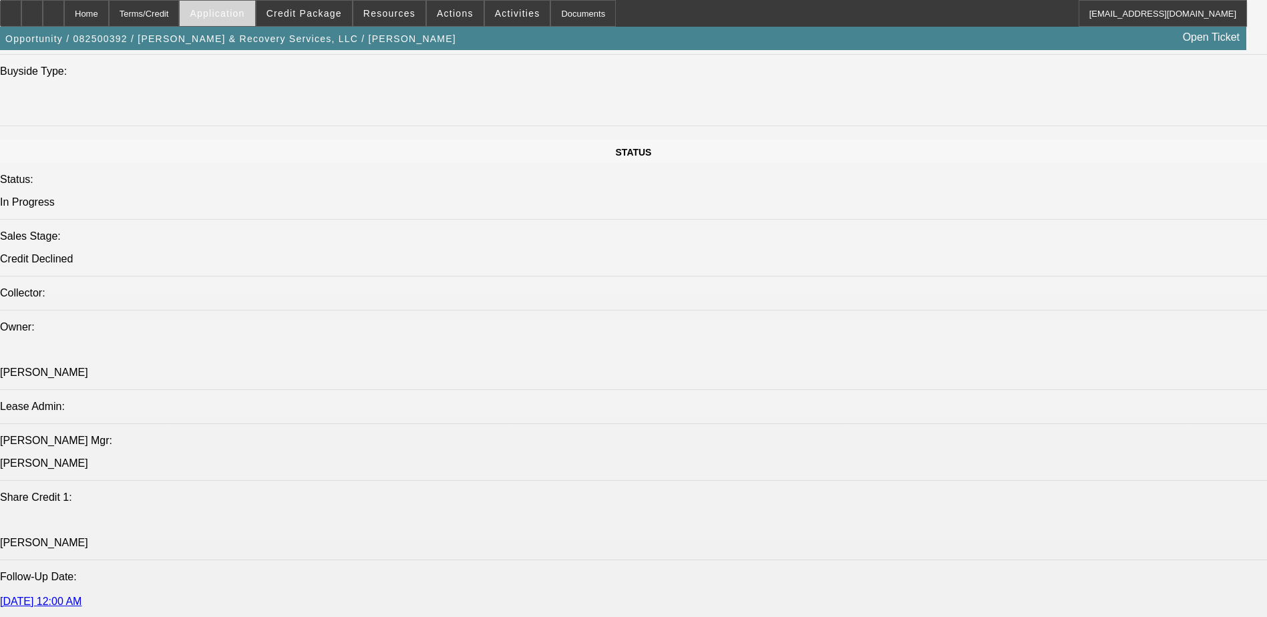
select select "0"
select select "0.1"
select select "4"
select select "0"
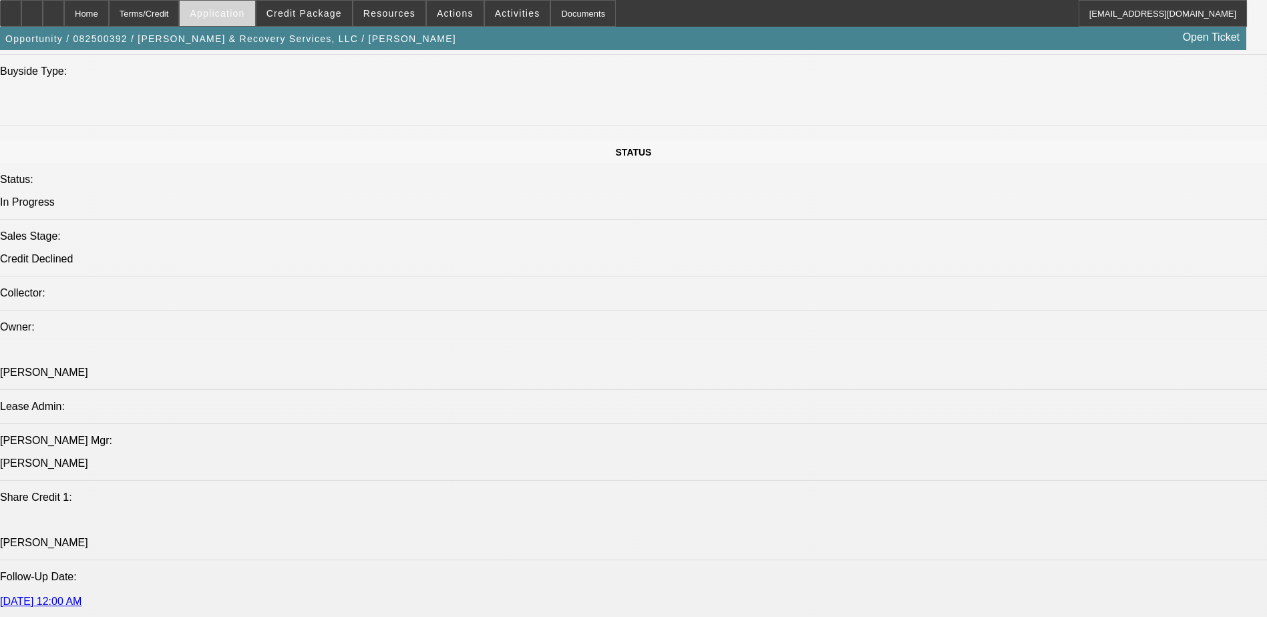
select select "0"
select select "0.1"
select select "4"
select select "0.1"
select select "2"
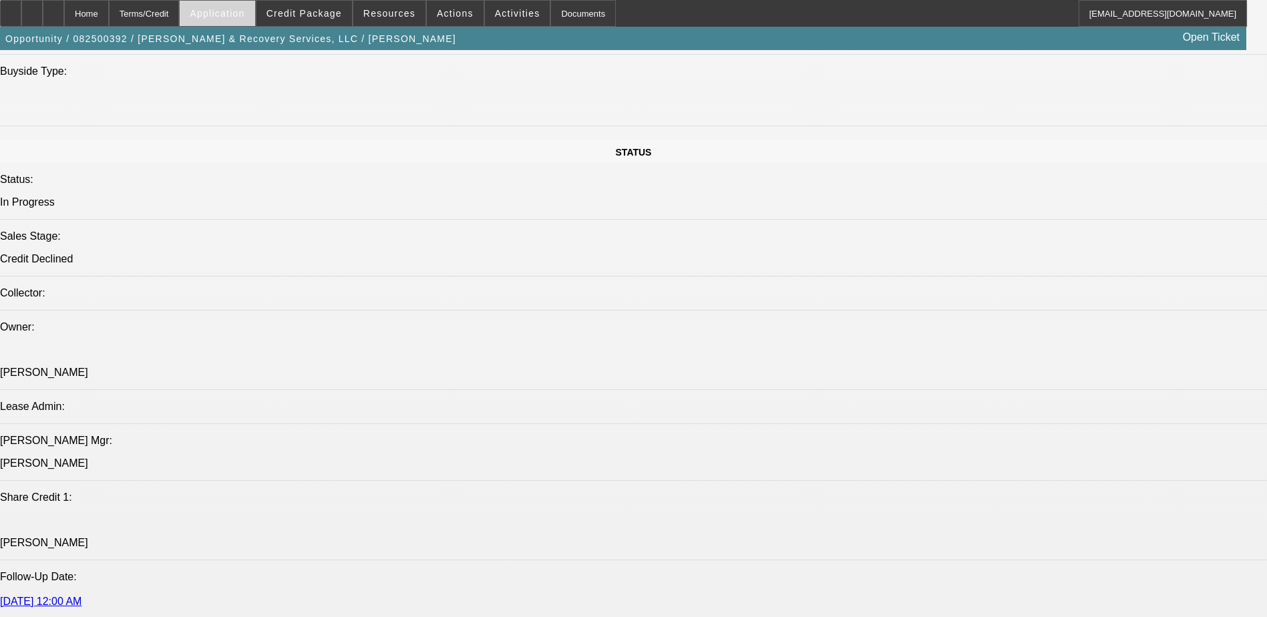
select select "2"
select select "0.1"
select select "4"
select select "0"
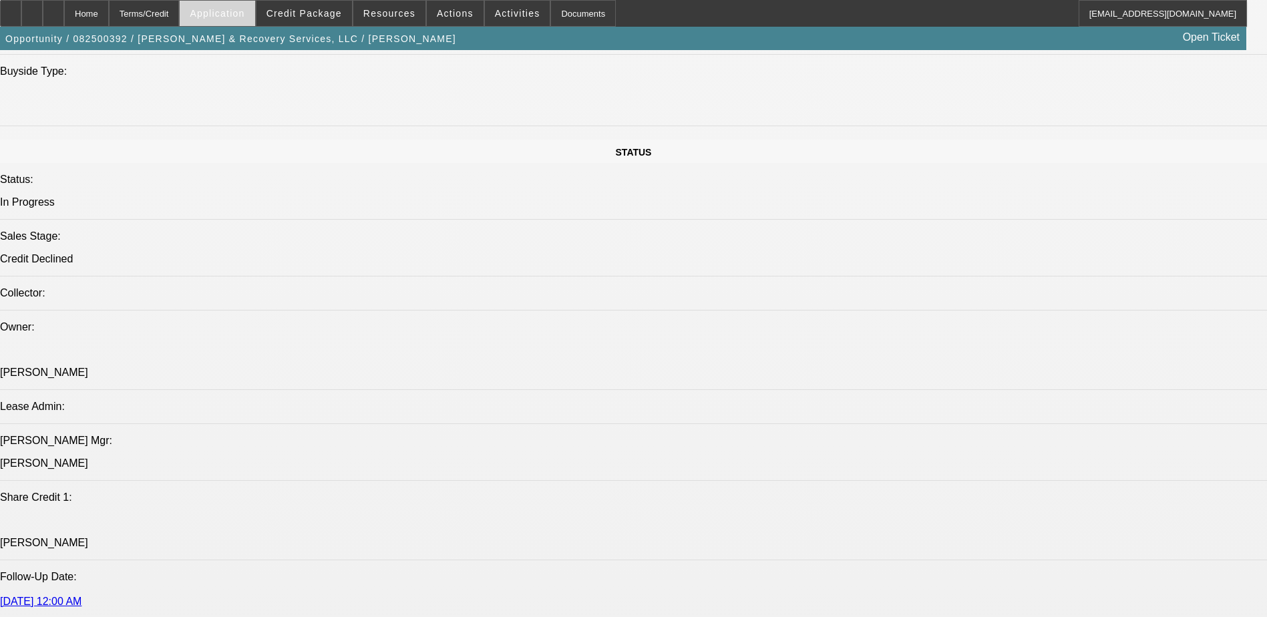
select select "0.1"
select select "4"
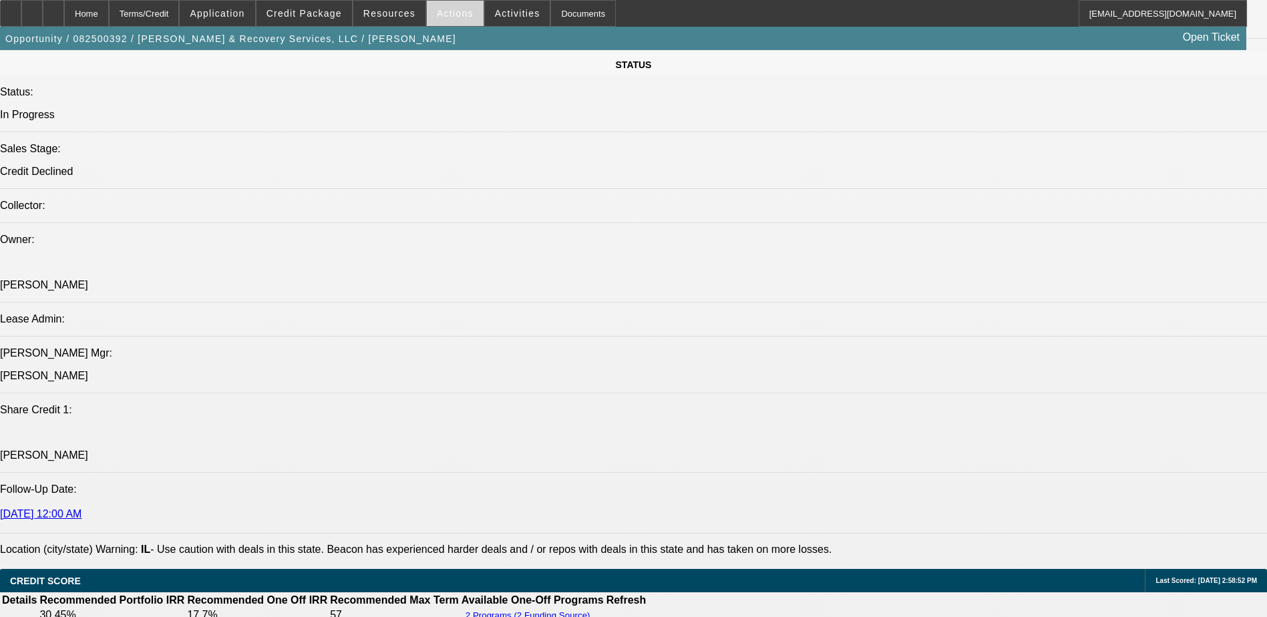
scroll to position [1377, 0]
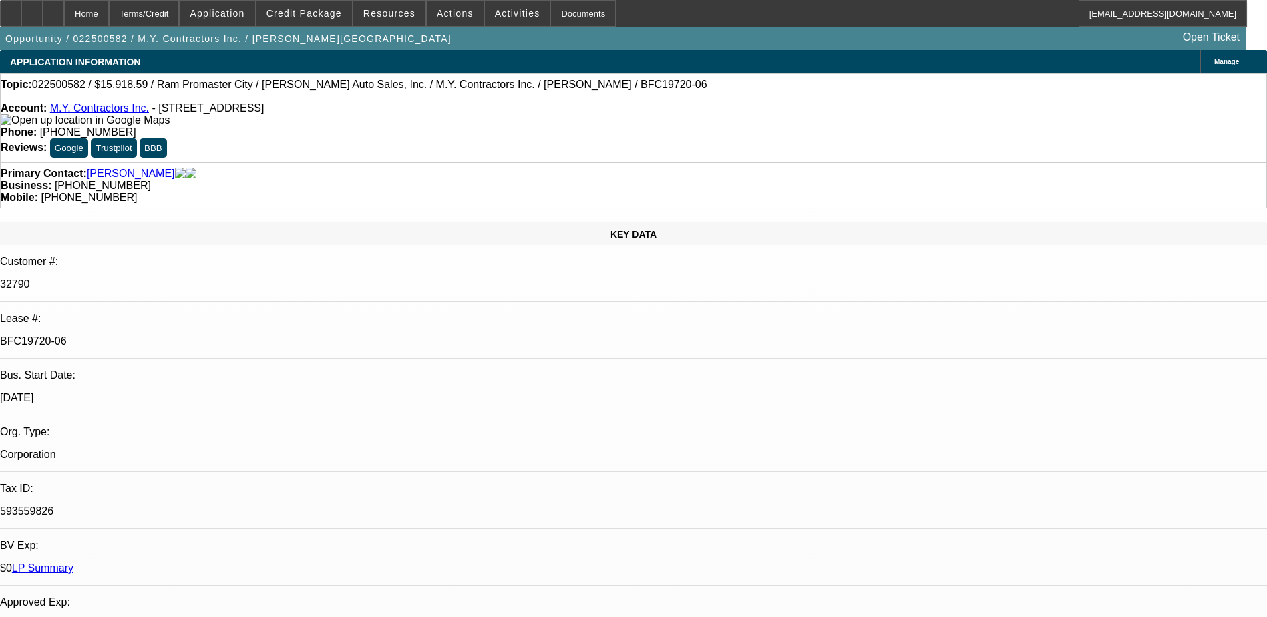
select select "0"
select select "3"
select select "0"
select select "6"
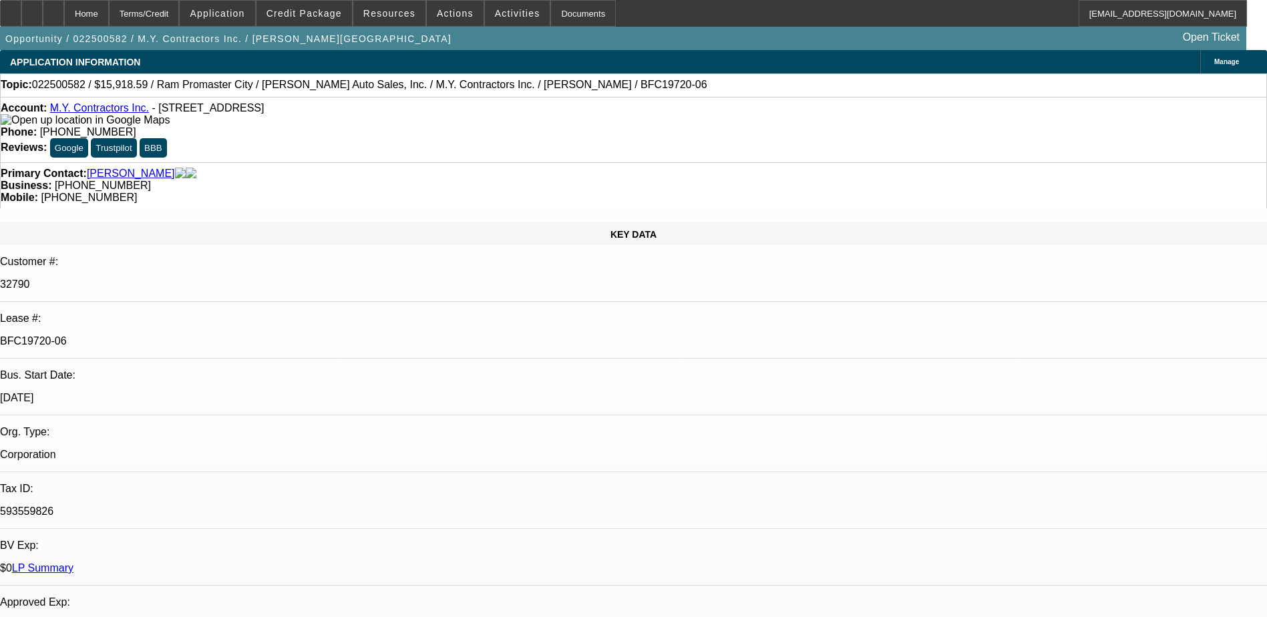
select select "0"
select select "6"
select select "0"
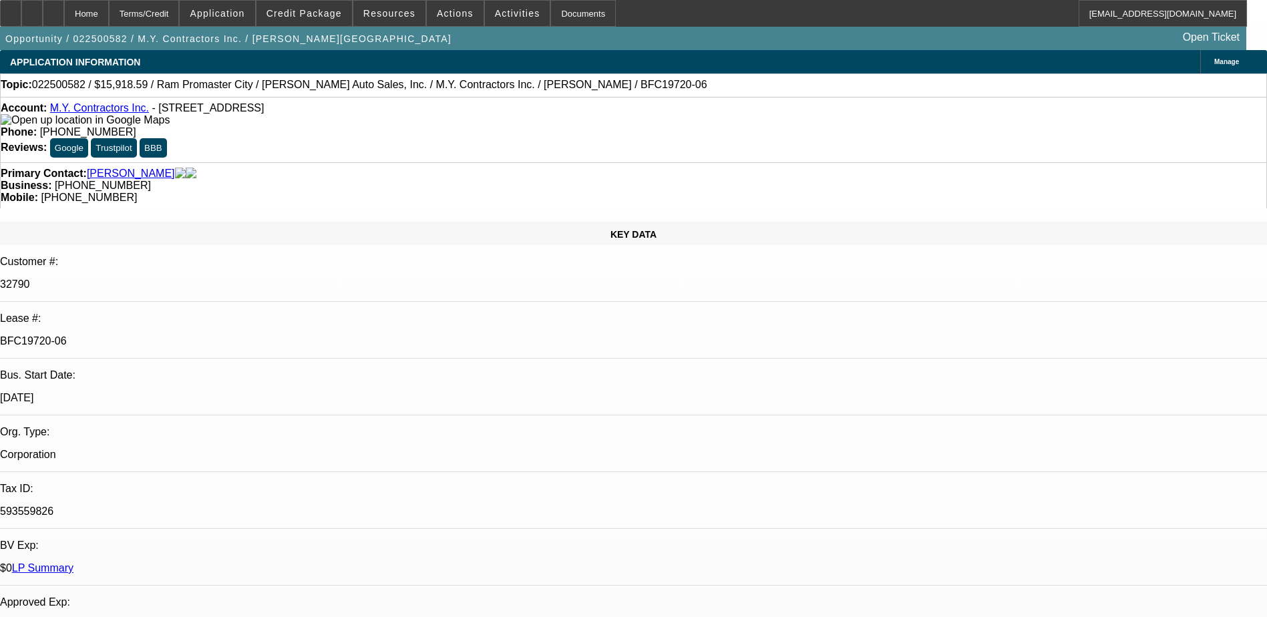
select select "0"
select select "6"
select select "0"
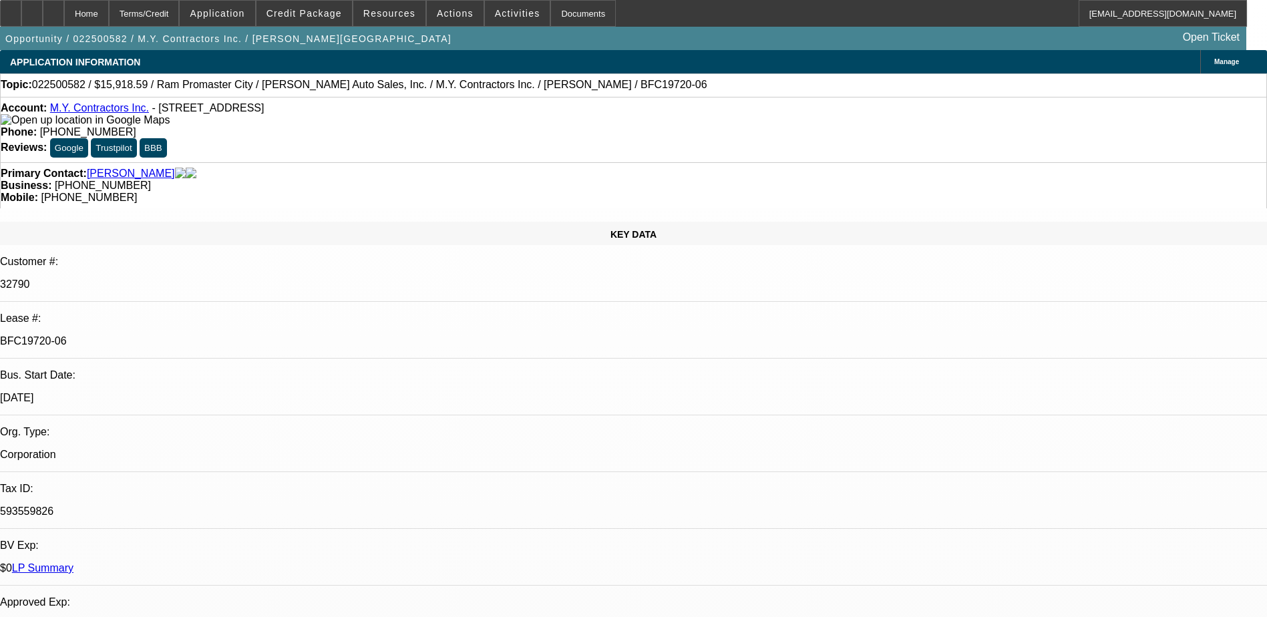
select select "0"
select select "6"
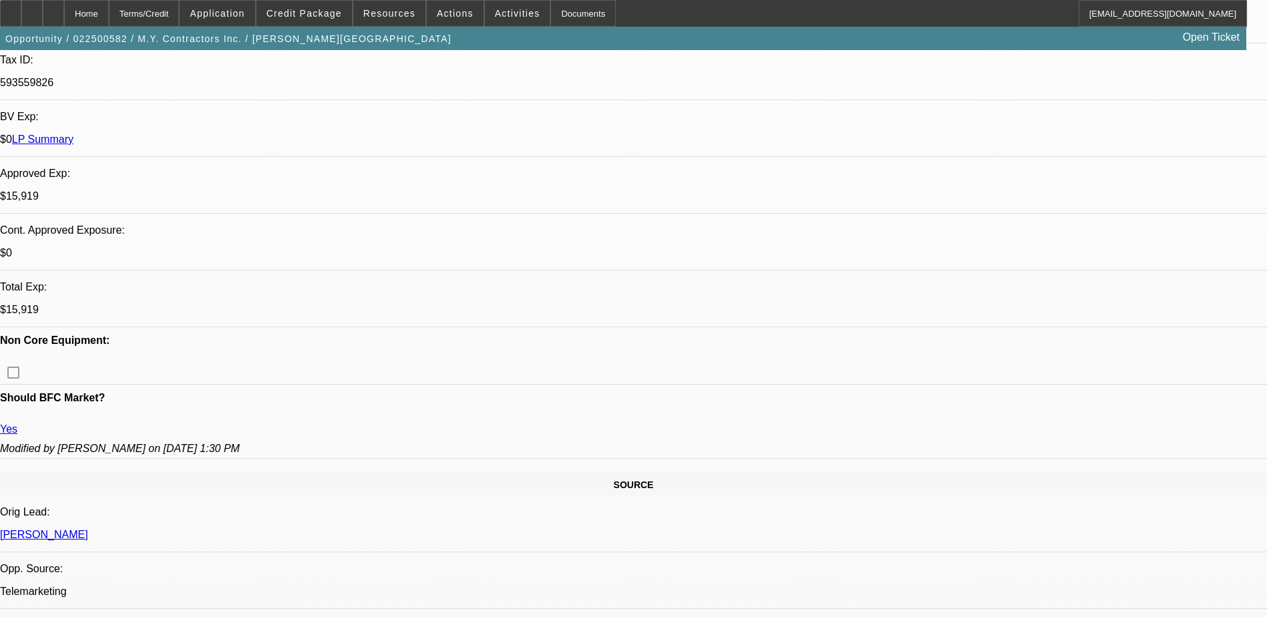
scroll to position [467, 0]
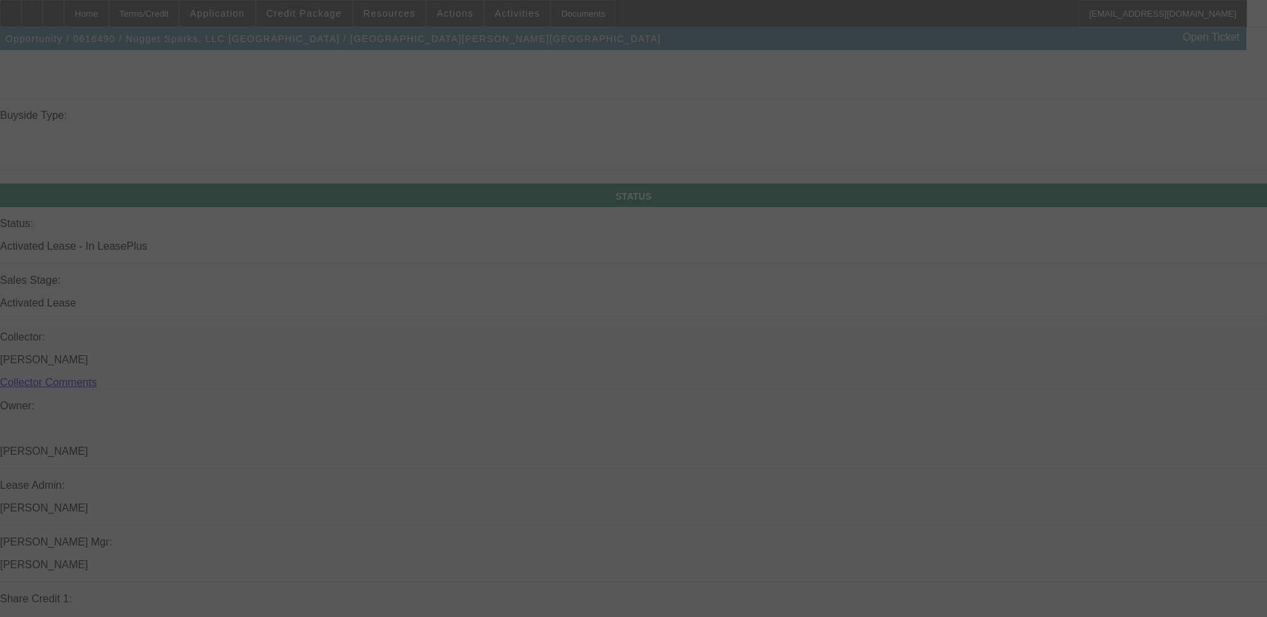
scroll to position [1361, 0]
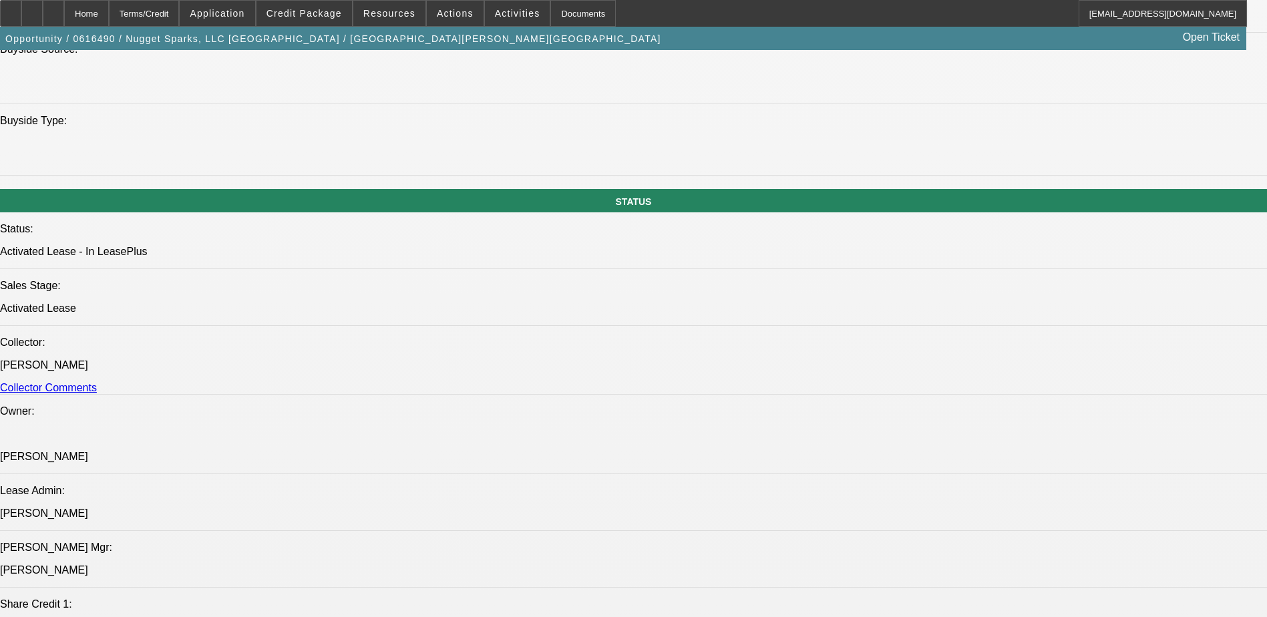
select select "0"
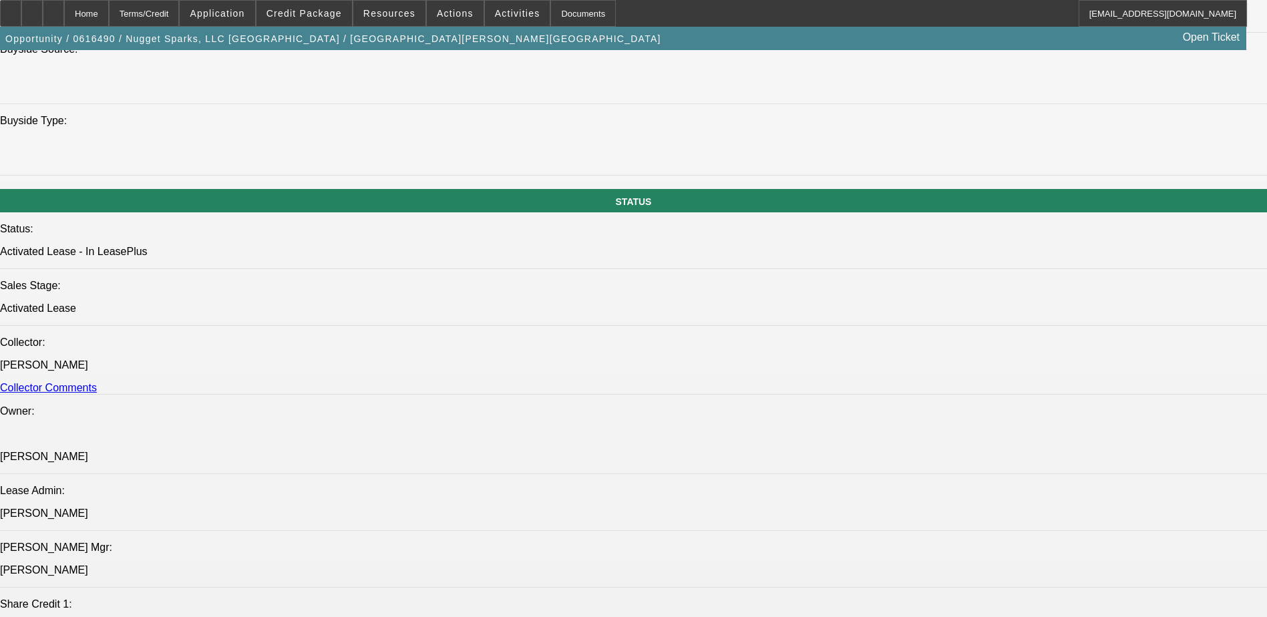
select select "0"
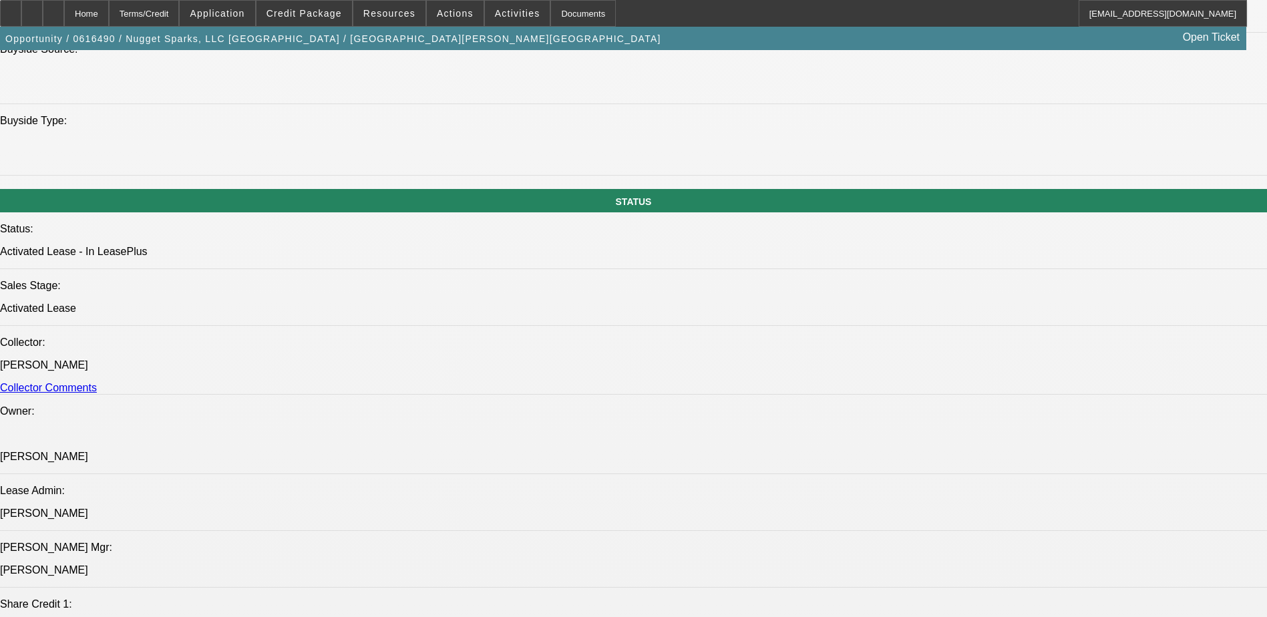
select select "0"
select select "1"
select select "4"
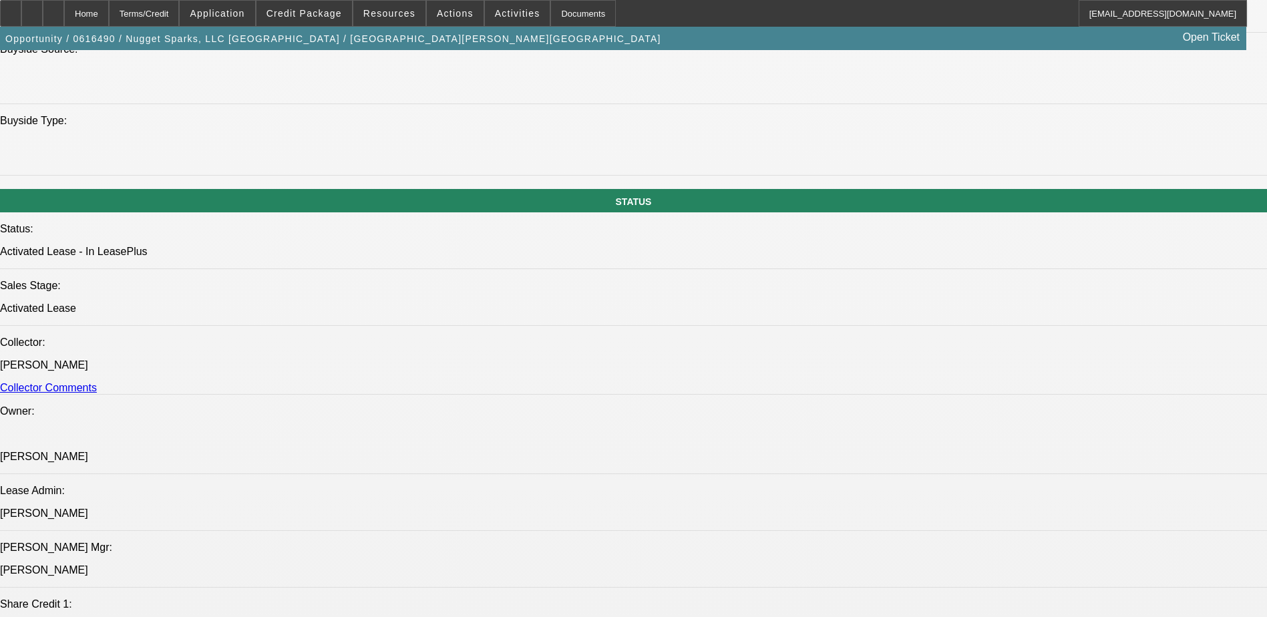
select select "1"
select select "4"
select select "1"
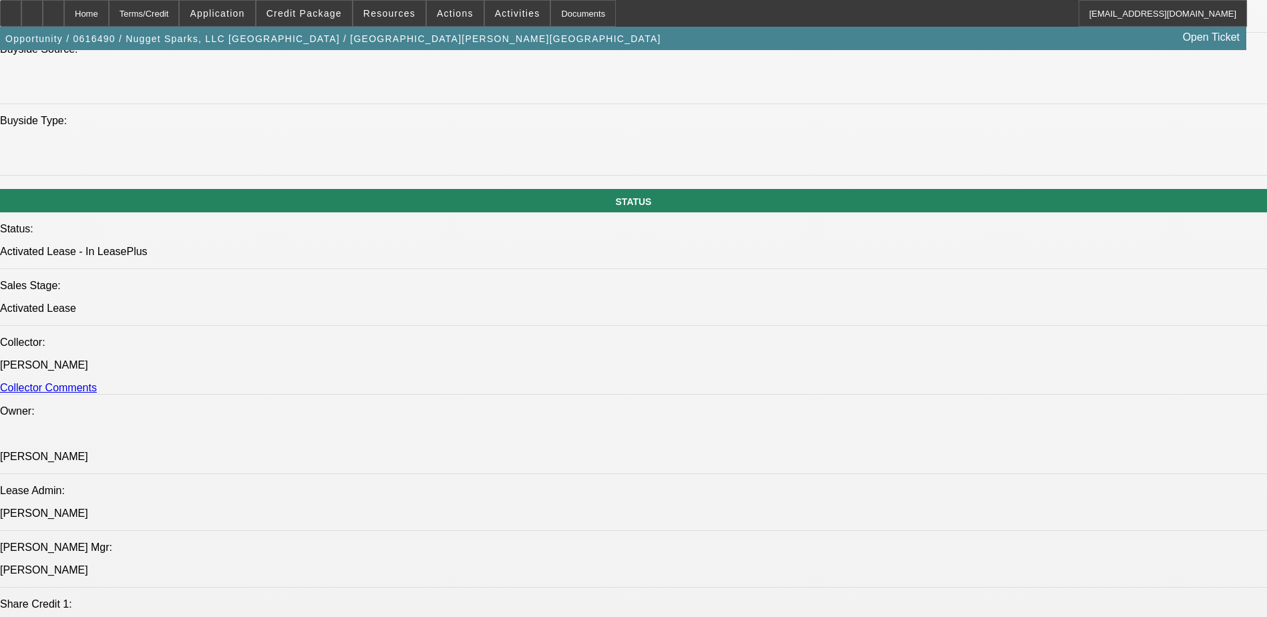
select select "4"
select select "1"
select select "3"
select select "5"
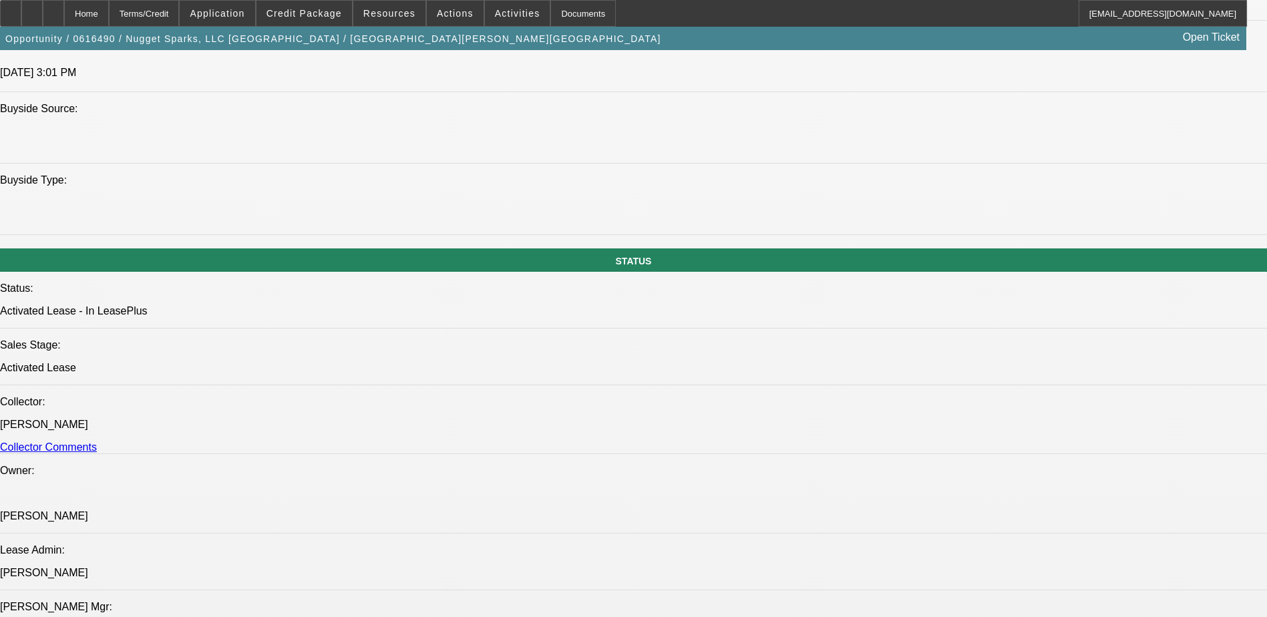
scroll to position [1269, 0]
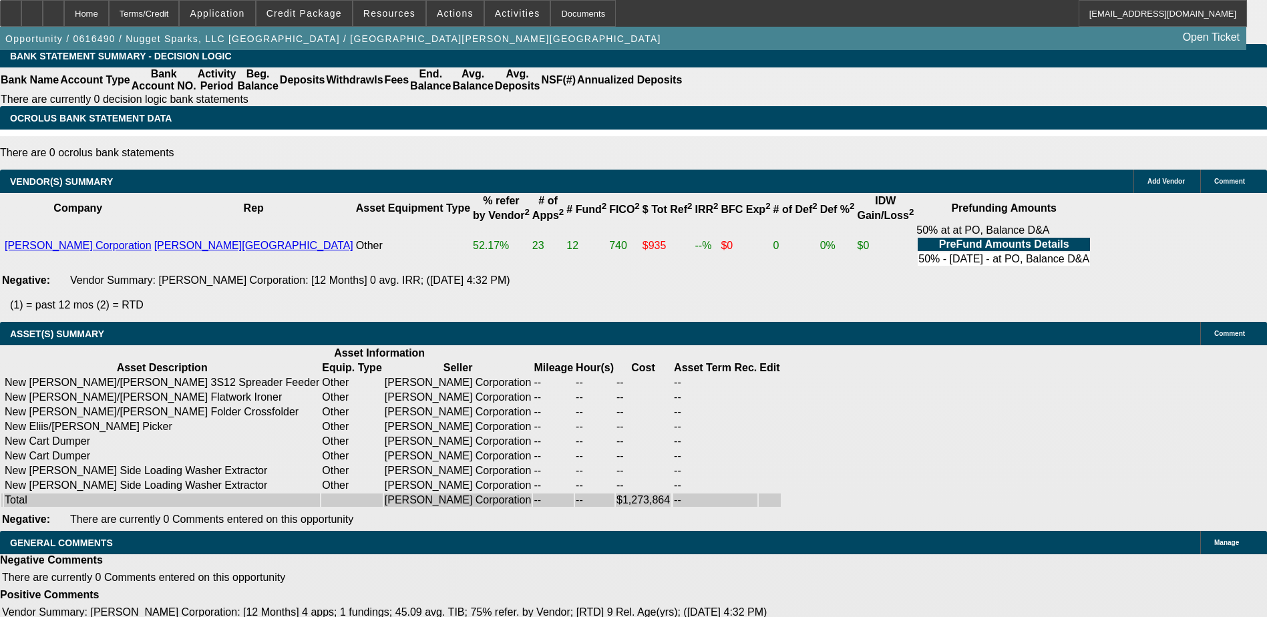
scroll to position [334, 0]
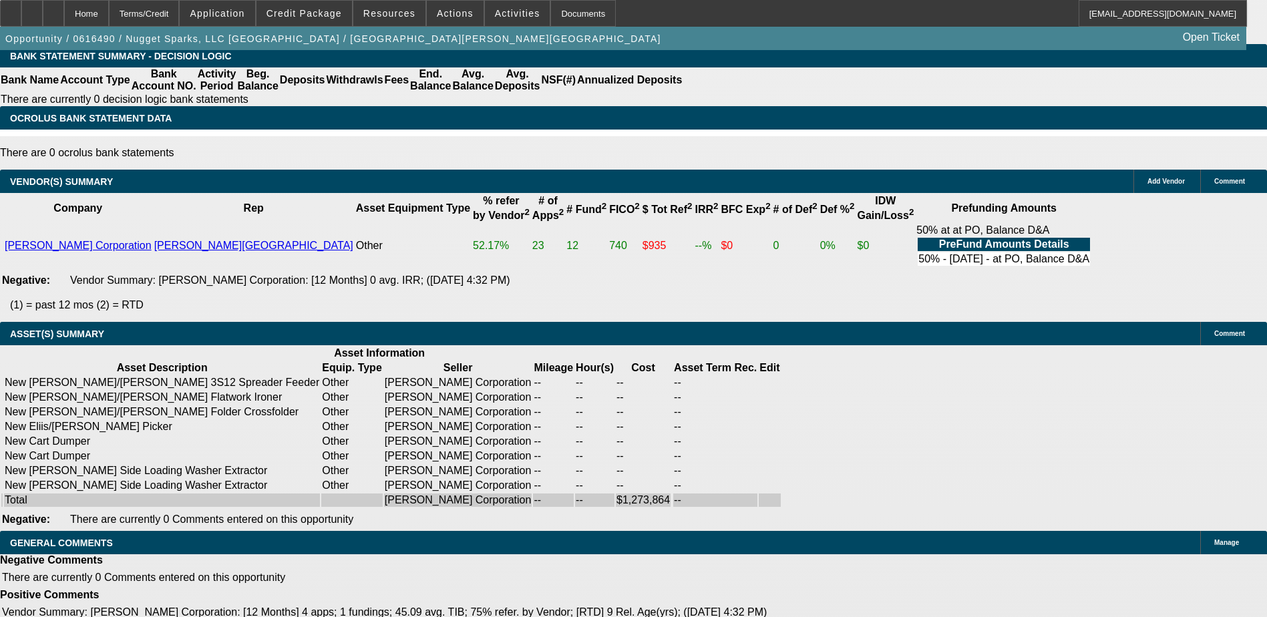
scroll to position [401, 0]
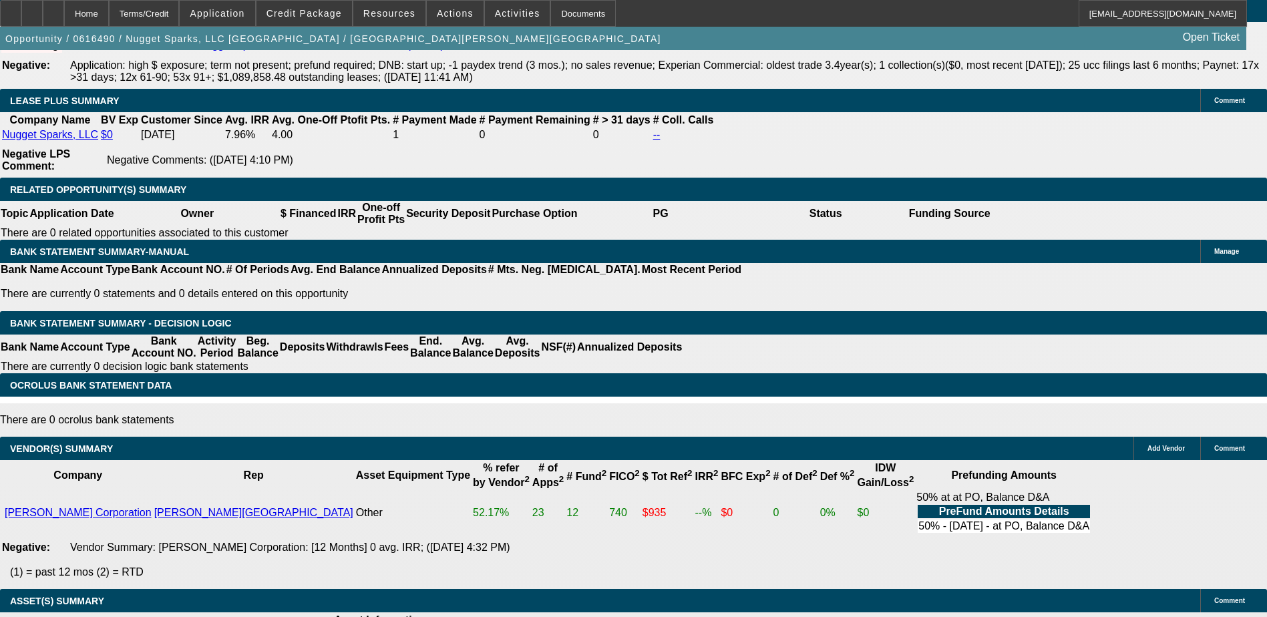
scroll to position [762, 0]
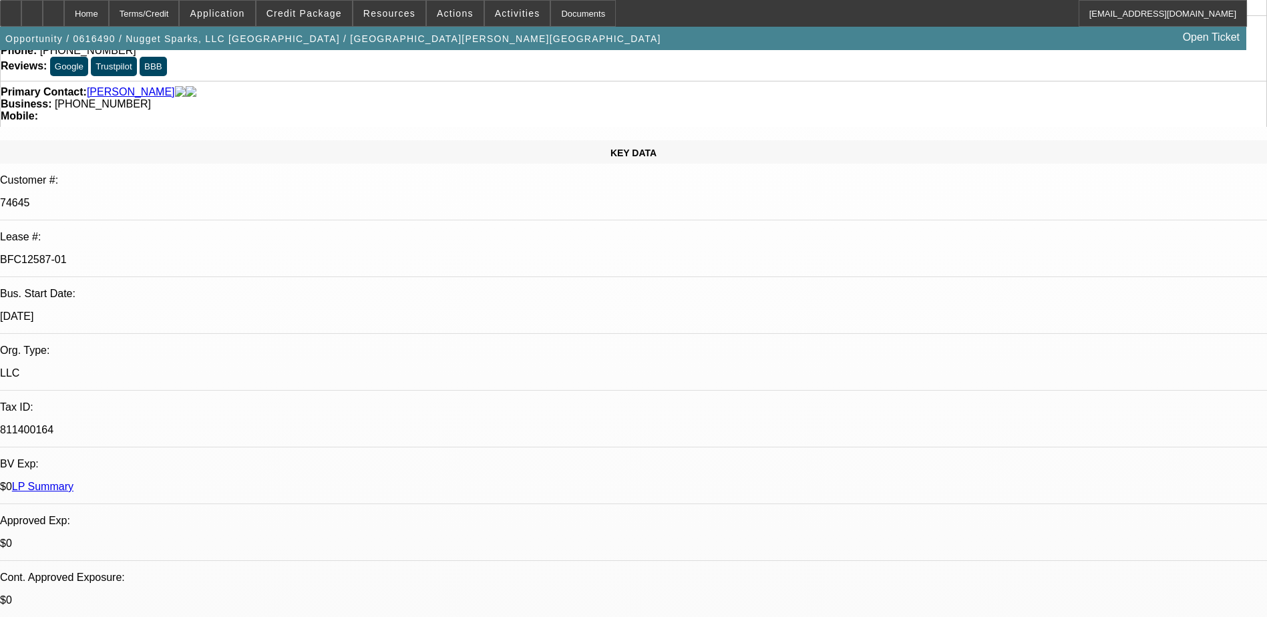
scroll to position [0, 0]
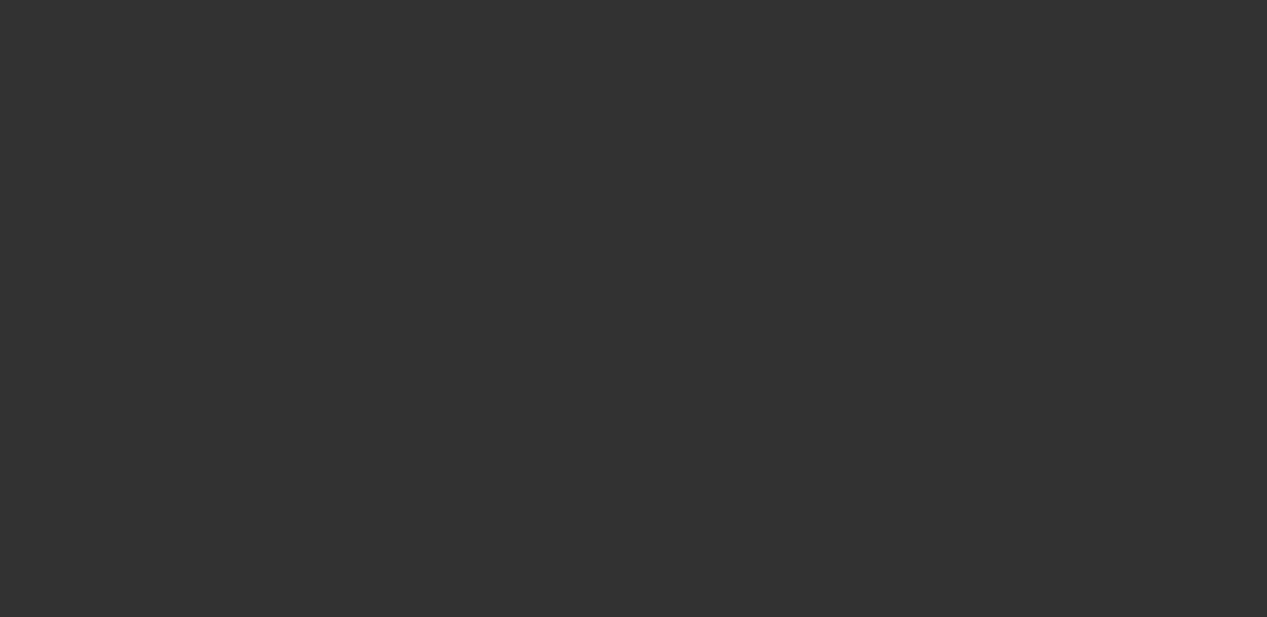
select select "0"
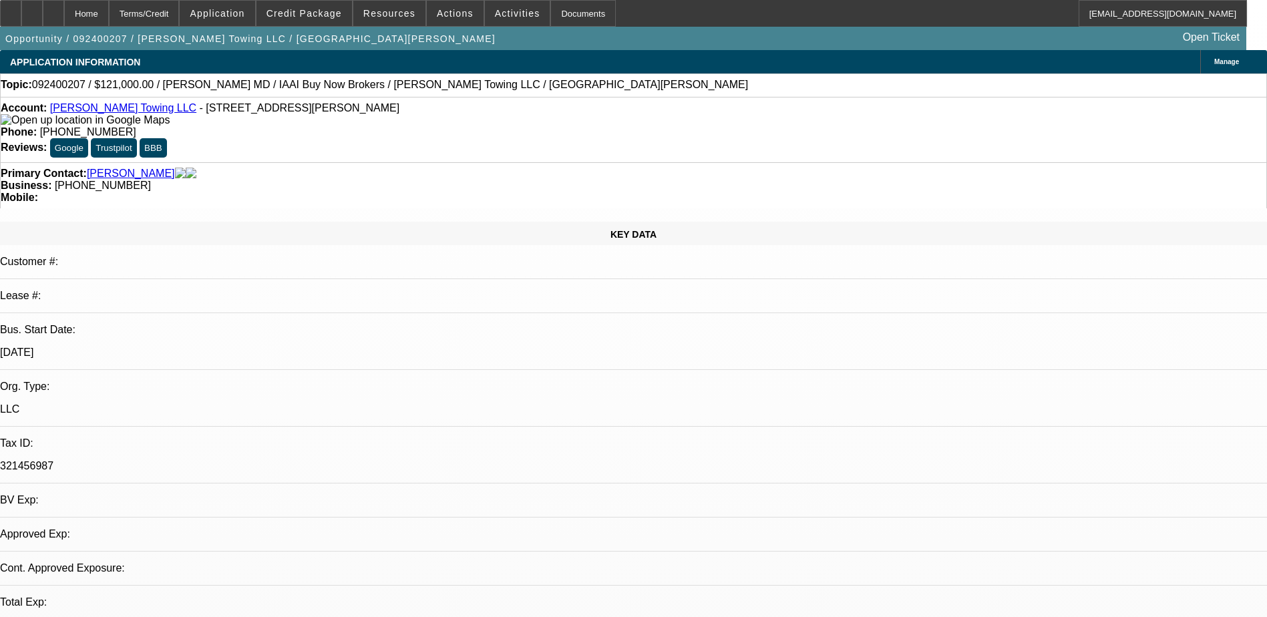
select select "1"
select select "2"
select select "6"
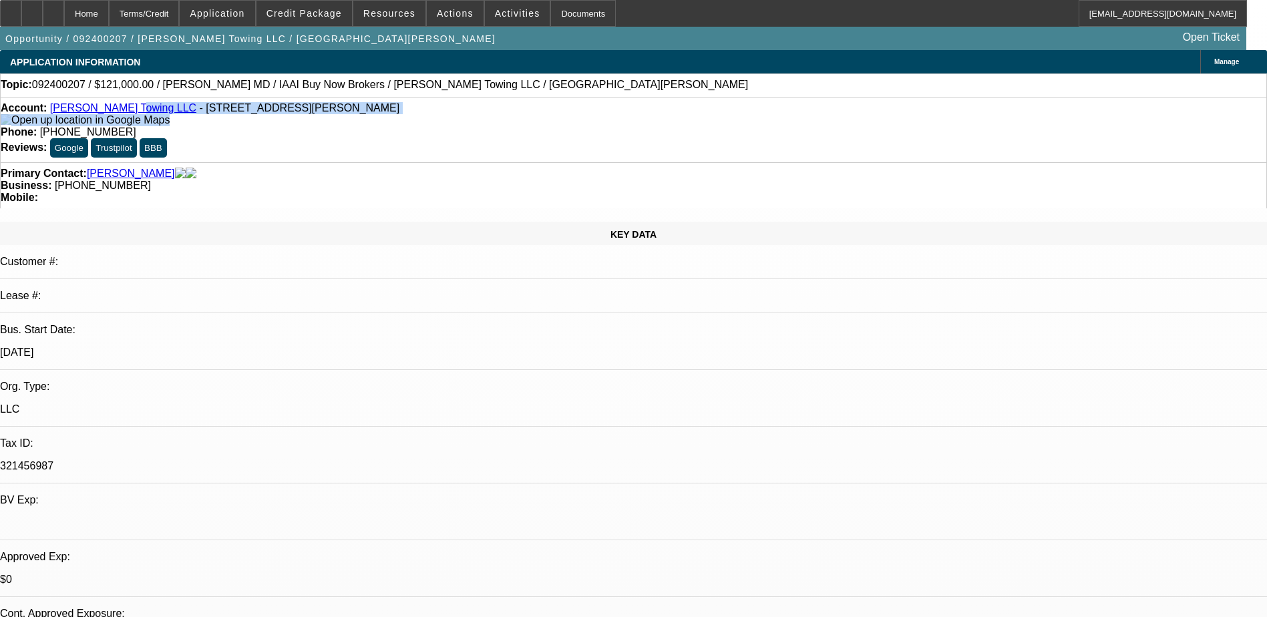
click at [121, 117] on div "Account: [PERSON_NAME] Towing LLC - [STREET_ADDRESS][PERSON_NAME]" at bounding box center [633, 114] width 1265 height 24
drag, startPoint x: 121, startPoint y: 117, endPoint x: 99, endPoint y: 107, distance: 23.3
click at [99, 107] on link "[PERSON_NAME] Towing LLC" at bounding box center [123, 107] width 146 height 11
click at [272, 256] on div "Customer #:" at bounding box center [633, 267] width 1267 height 23
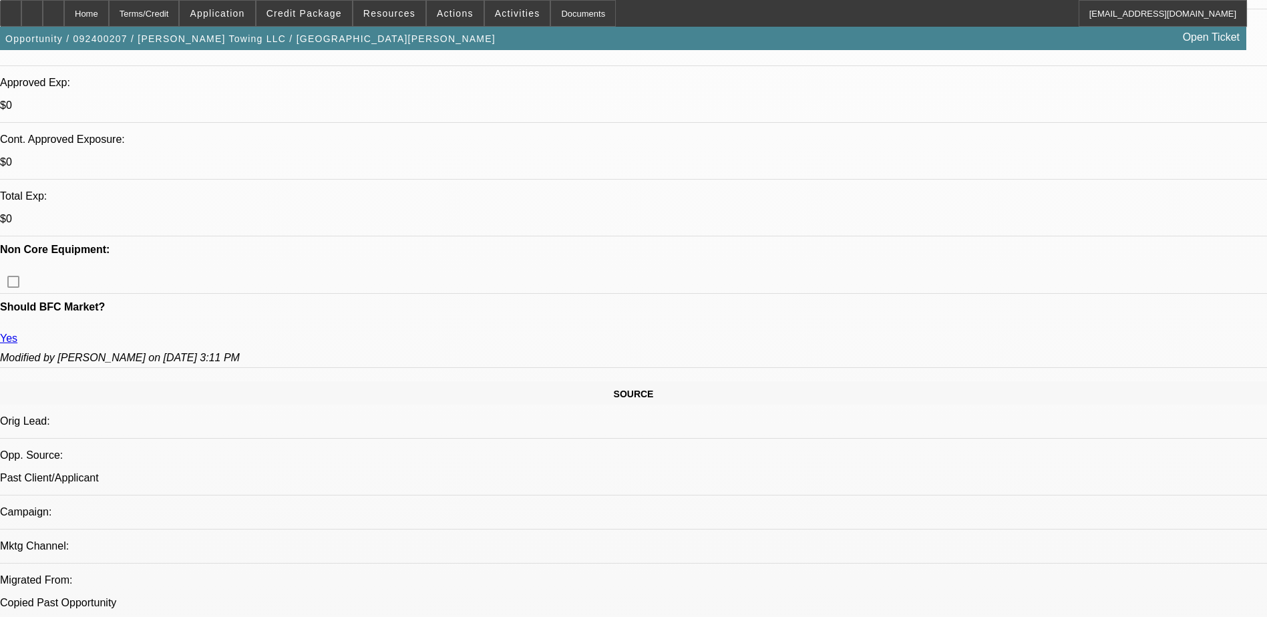
scroll to position [534, 0]
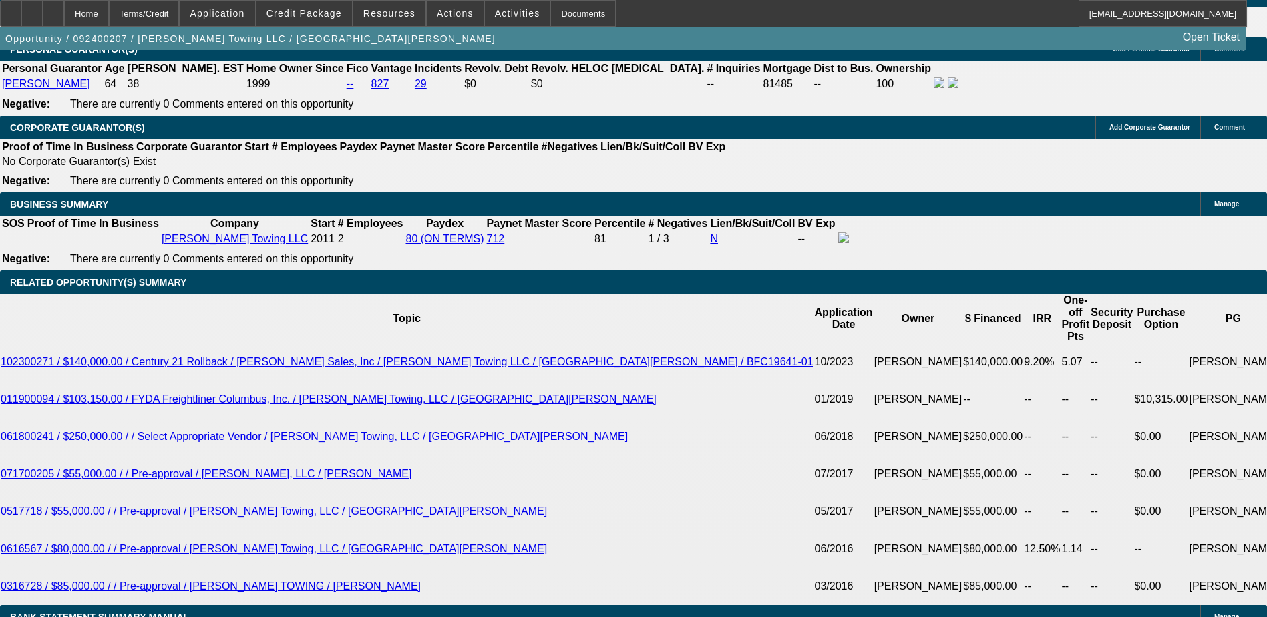
scroll to position [1669, 0]
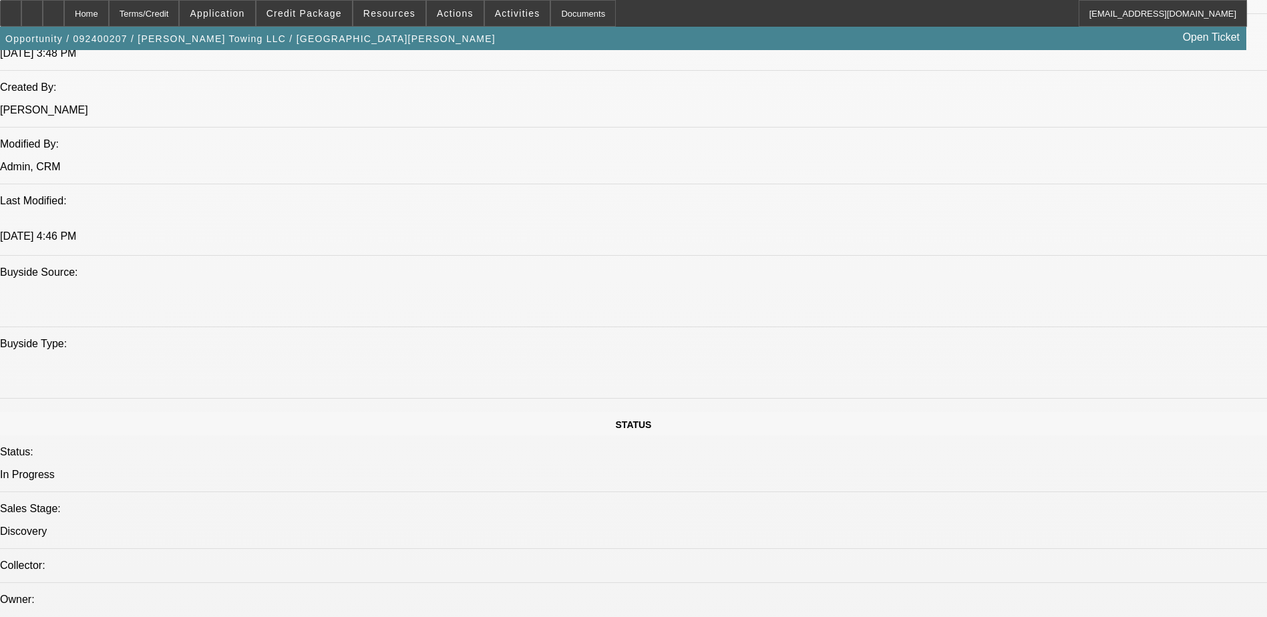
scroll to position [868, 0]
